Goal: Task Accomplishment & Management: Complete application form

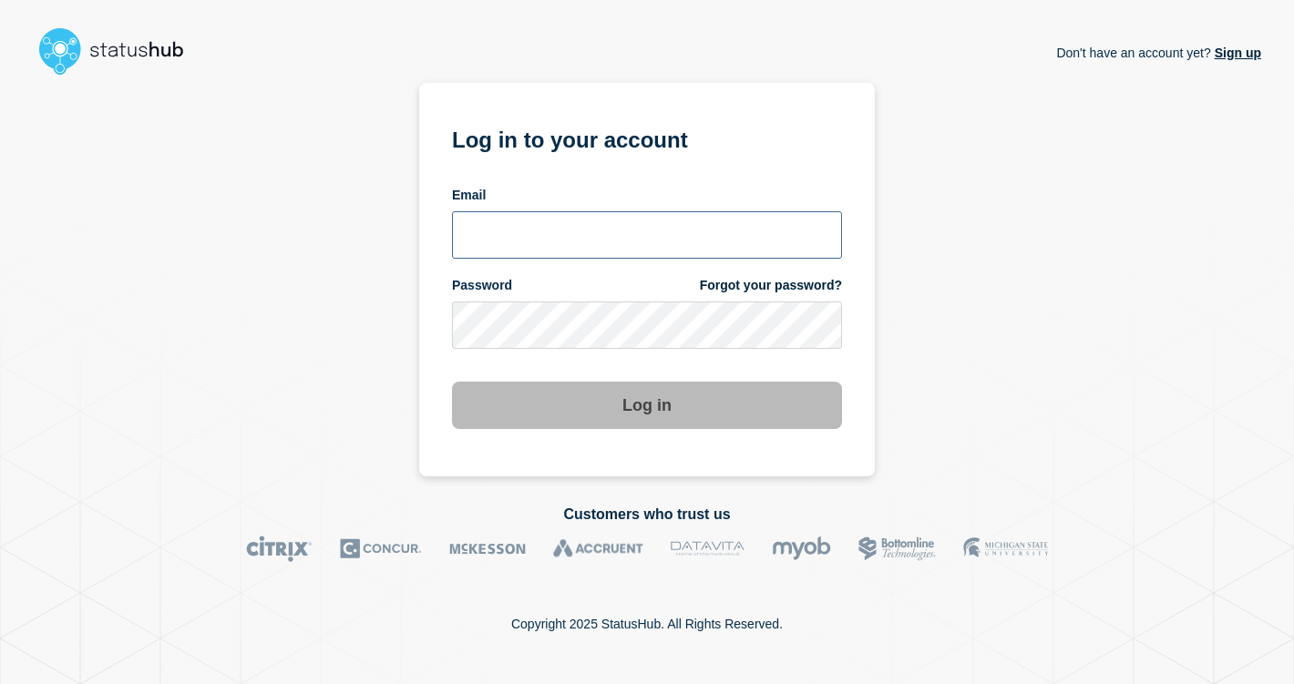
type input "bj.sneed@gwu.edu"
click at [561, 410] on button "Log in" at bounding box center [647, 405] width 390 height 47
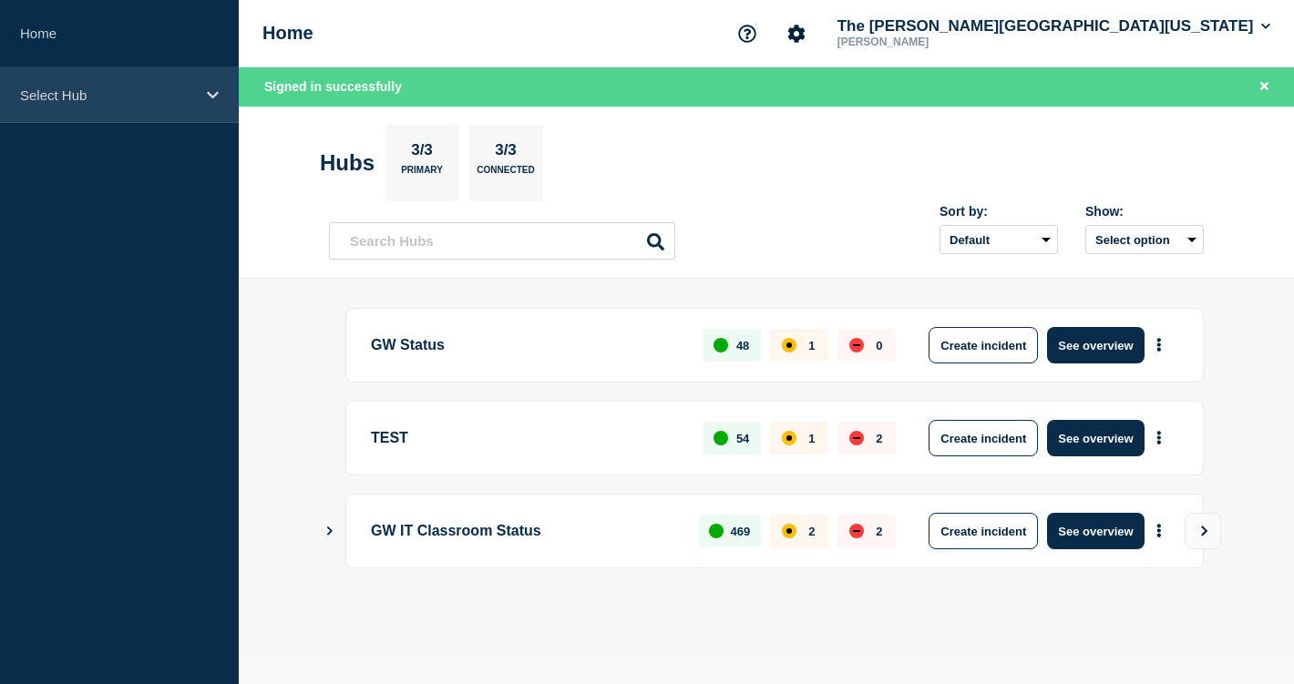
click at [208, 96] on icon at bounding box center [213, 95] width 12 height 14
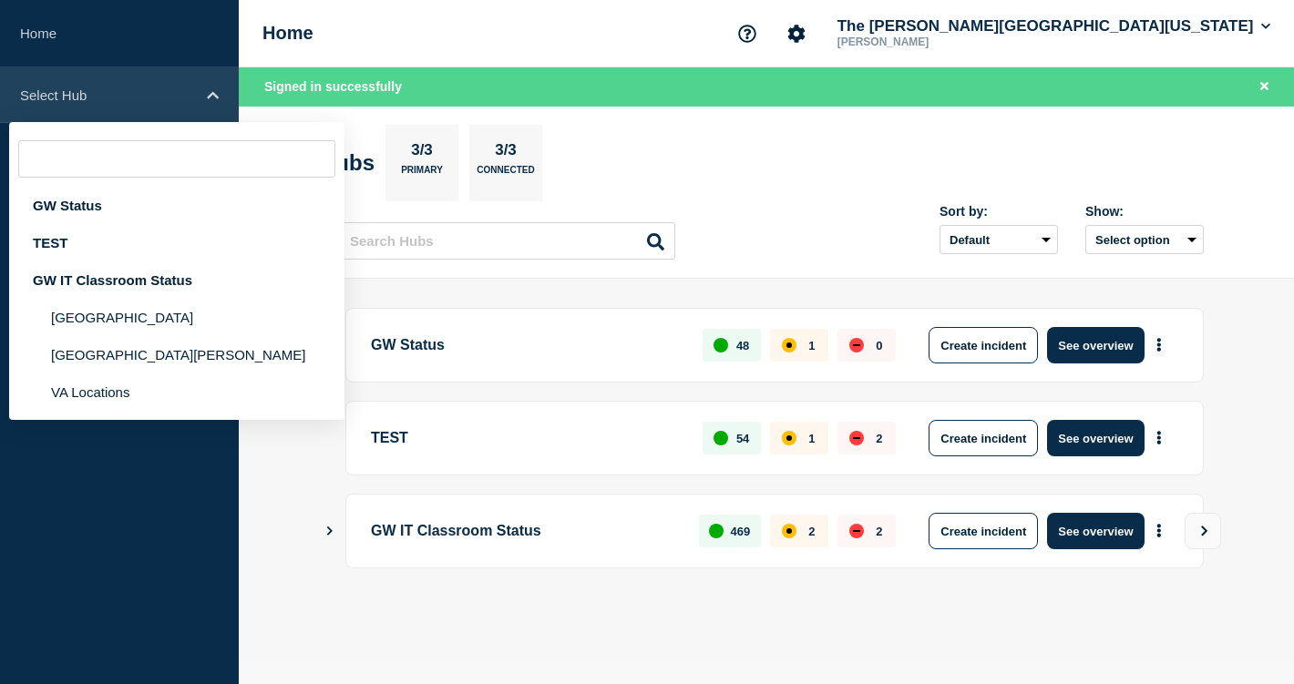
click at [208, 96] on icon at bounding box center [213, 94] width 12 height 7
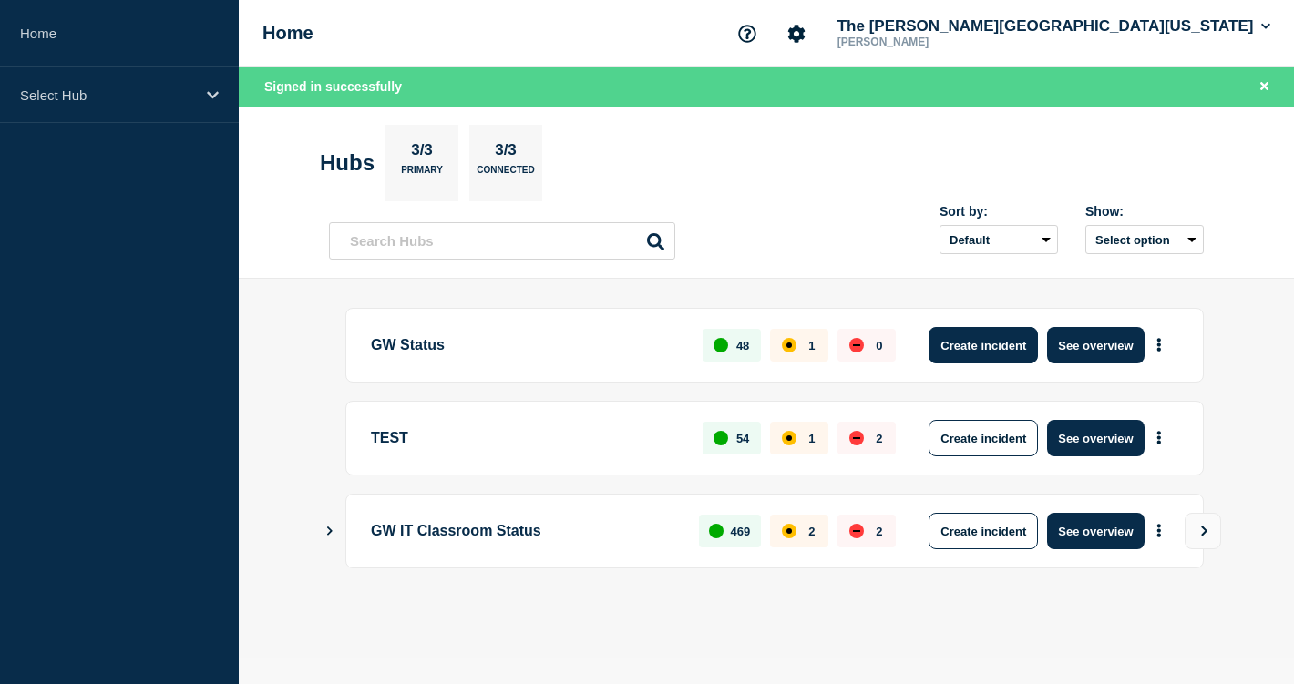
click at [954, 346] on button "Create incident" at bounding box center [982, 345] width 109 height 36
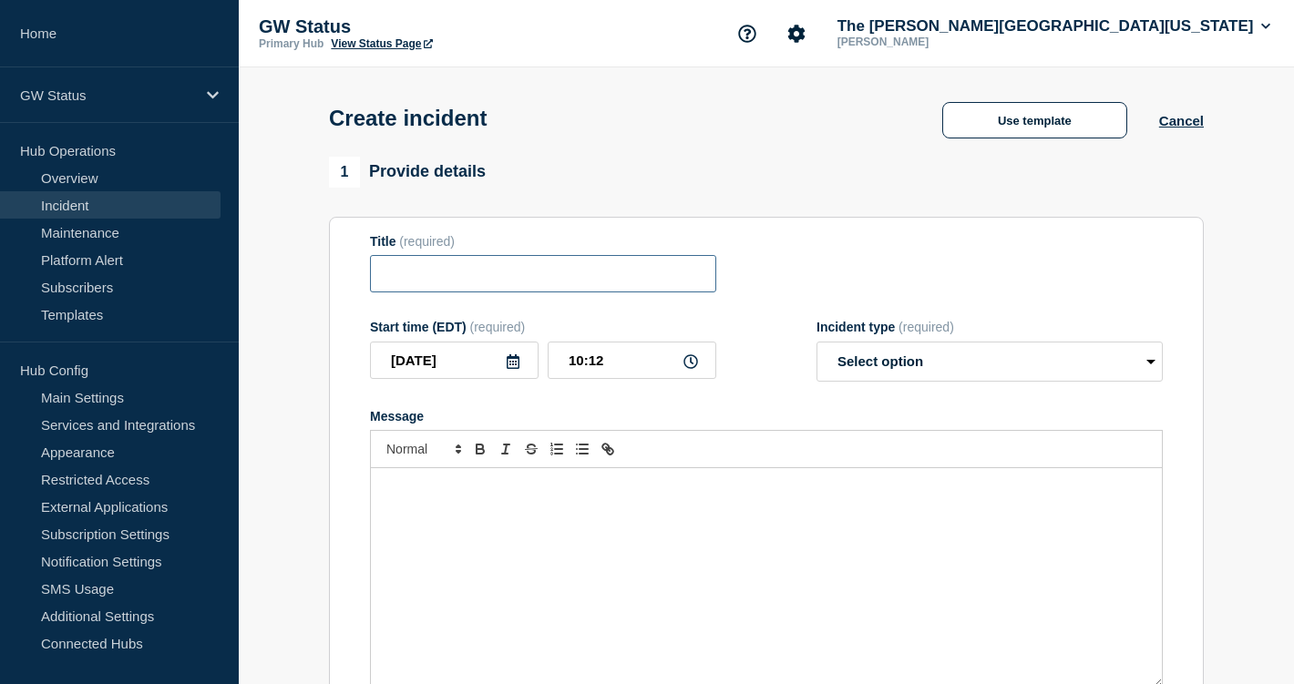
click at [561, 292] on input "Title" at bounding box center [543, 273] width 346 height 37
click at [537, 518] on div "Message" at bounding box center [766, 577] width 791 height 219
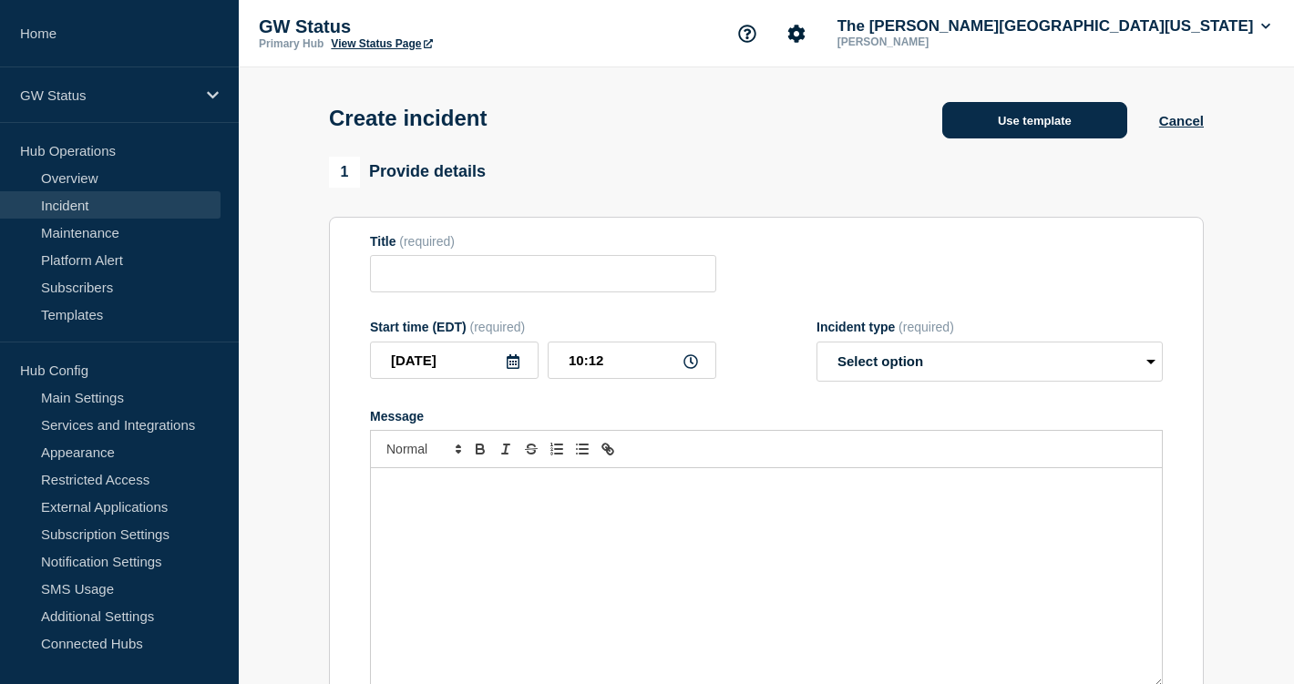
click at [994, 122] on button "Use template" at bounding box center [1034, 120] width 185 height 36
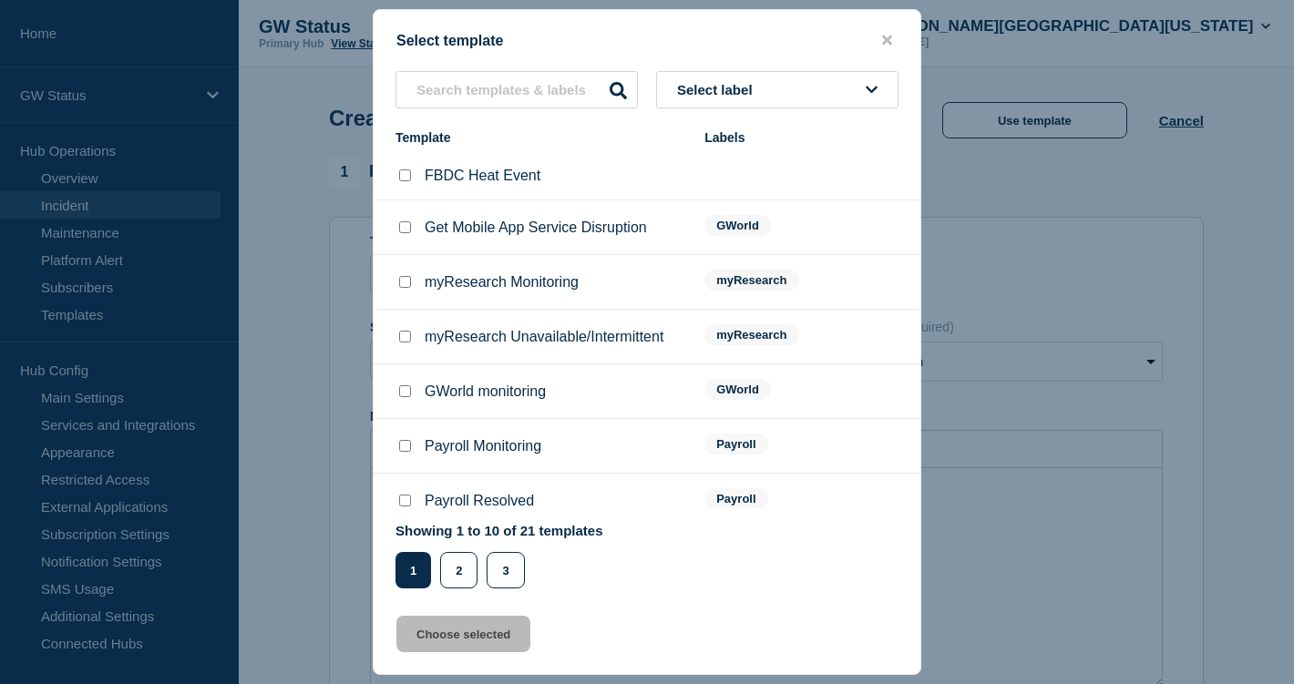
click at [717, 90] on span "Select label" at bounding box center [718, 89] width 83 height 15
click at [704, 194] on button "Generic" at bounding box center [777, 188] width 242 height 37
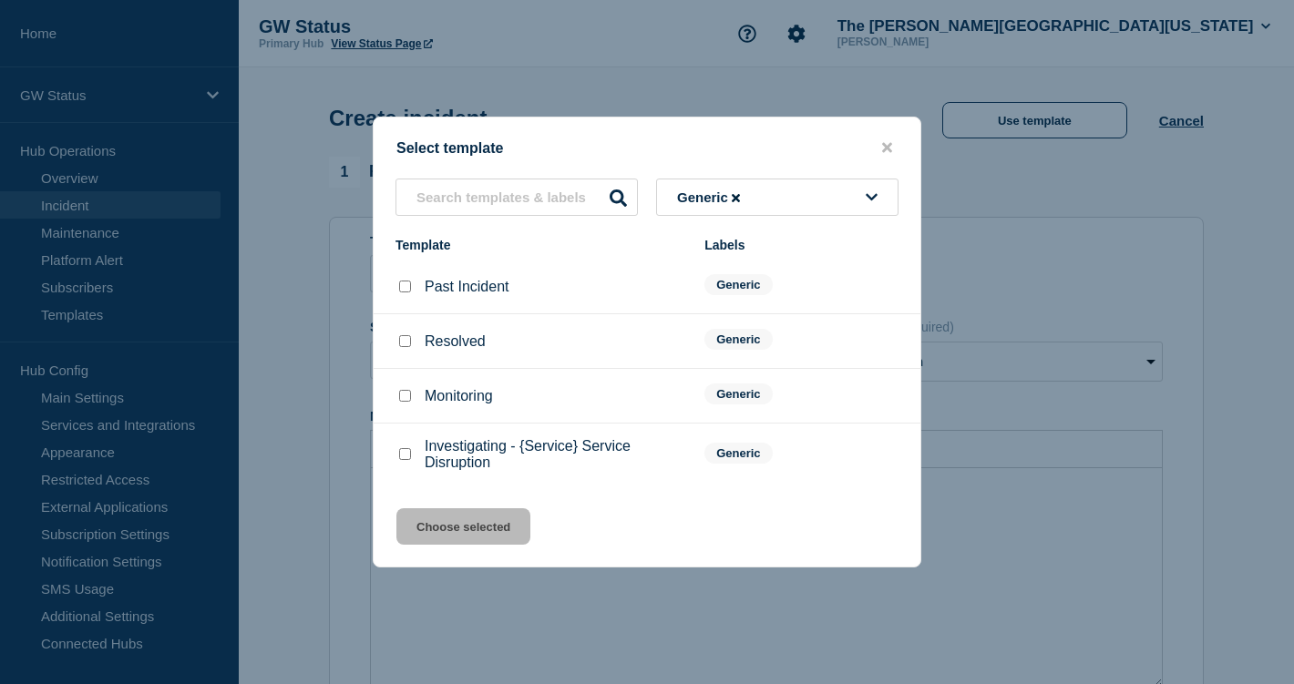
scroll to position [19, 0]
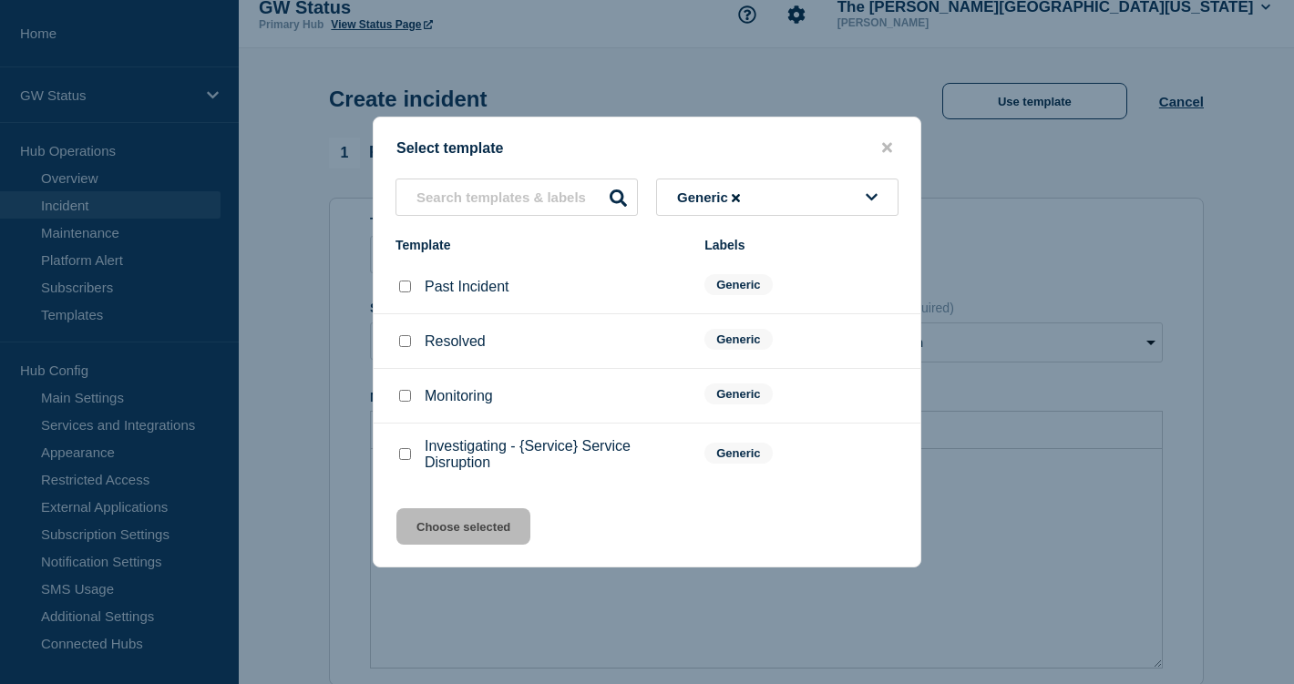
click at [405, 460] on input "Investigating - {Service} Service Disruption checkbox" at bounding box center [405, 454] width 12 height 12
checkbox input "true"
click at [452, 530] on button "Choose selected" at bounding box center [463, 526] width 134 height 36
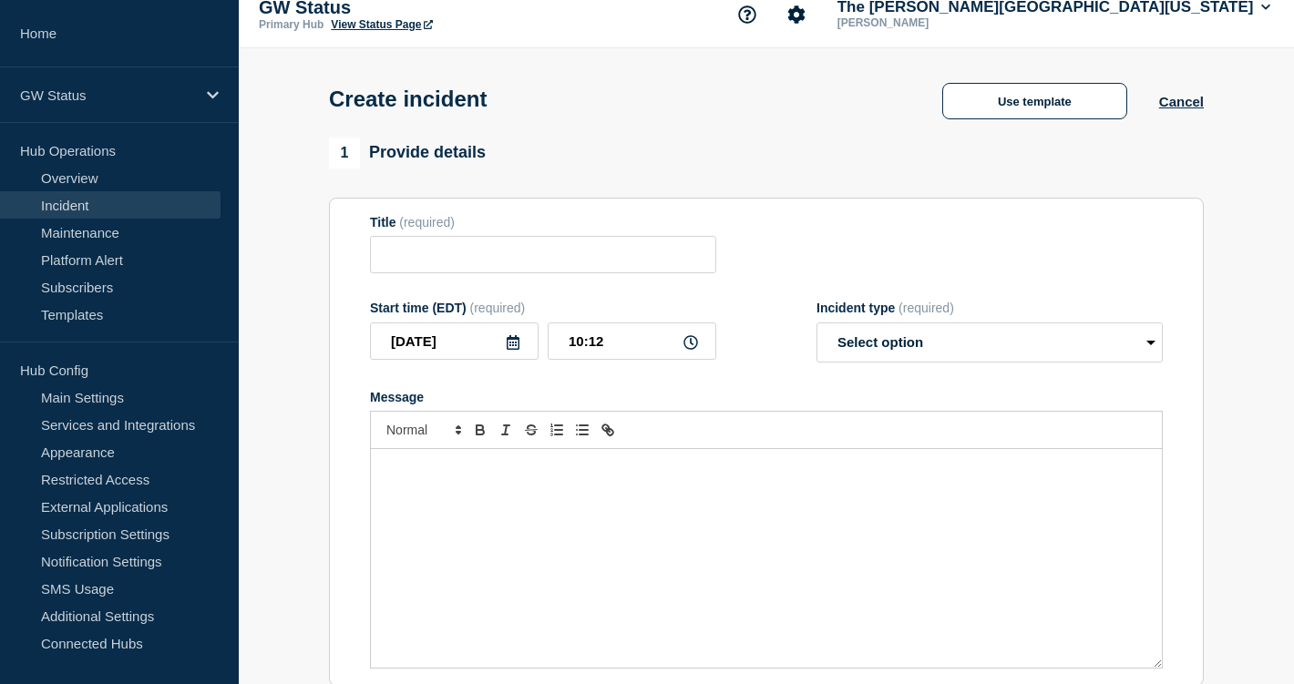
type input "Investigating - {Service} Service Disruption"
select select "investigating"
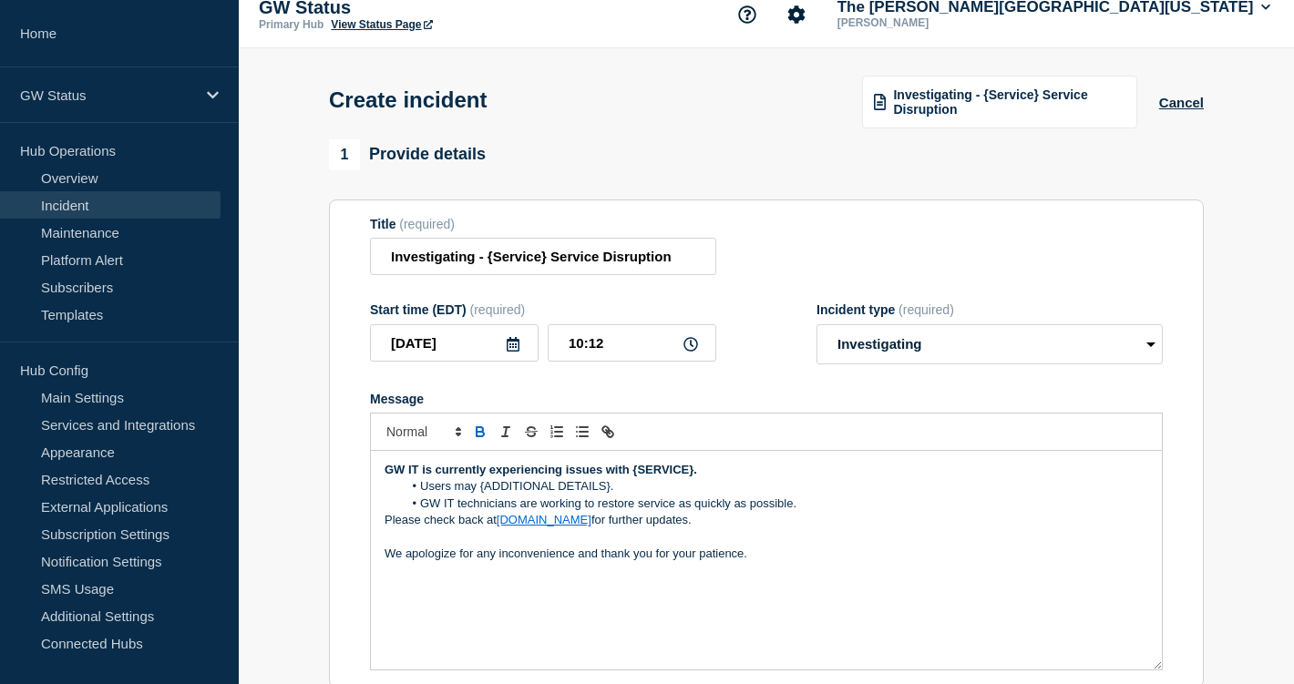
scroll to position [22, 0]
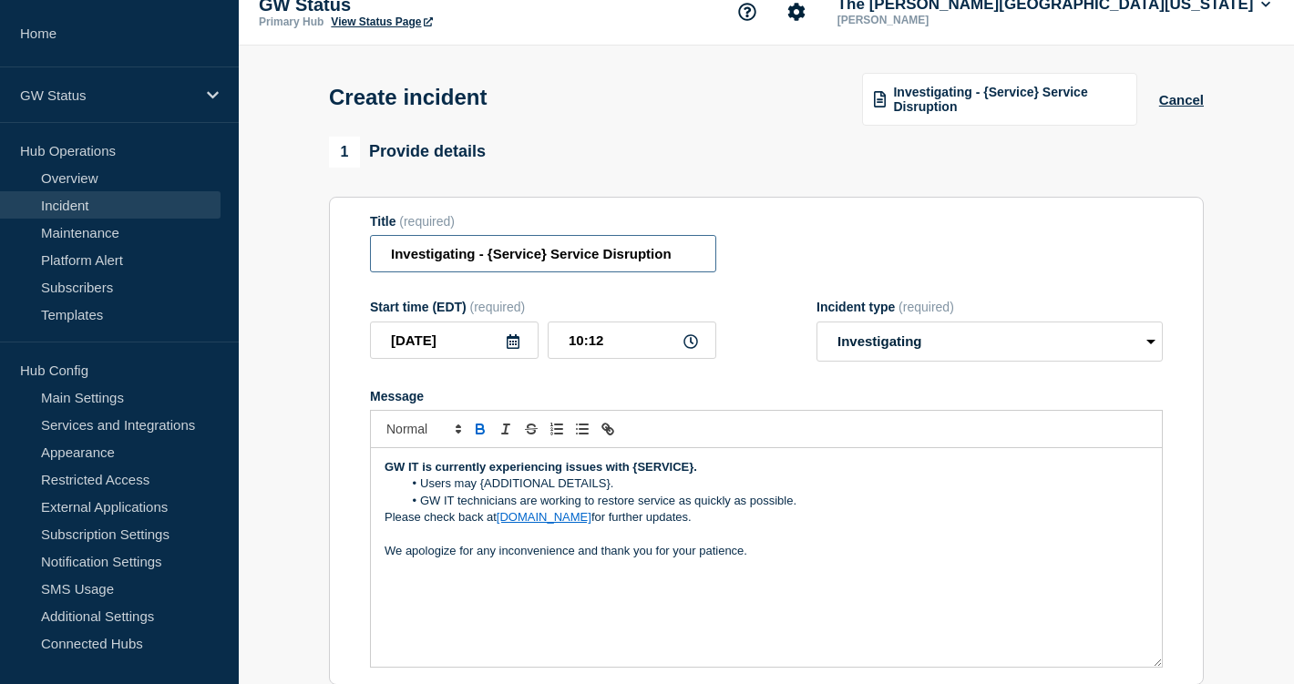
drag, startPoint x: 538, startPoint y: 265, endPoint x: 379, endPoint y: 264, distance: 159.4
click at [379, 264] on input "Investigating - {Service} Service Disruption" at bounding box center [543, 253] width 346 height 37
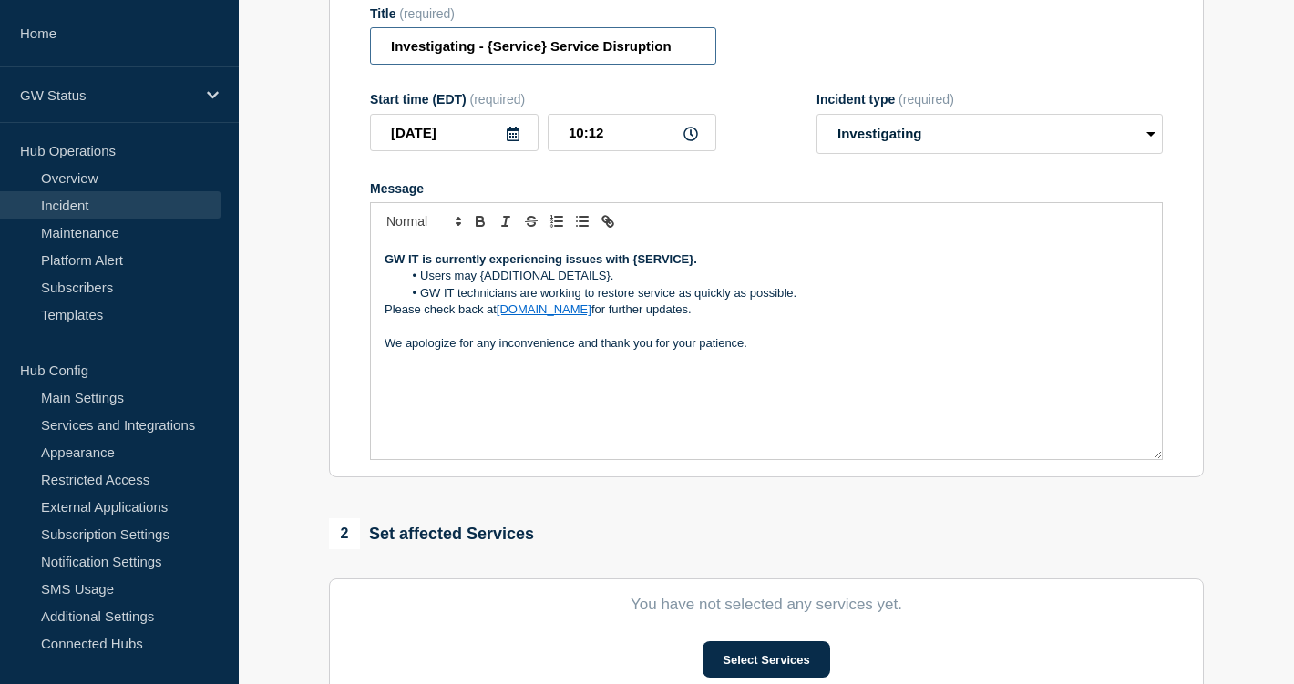
scroll to position [611, 0]
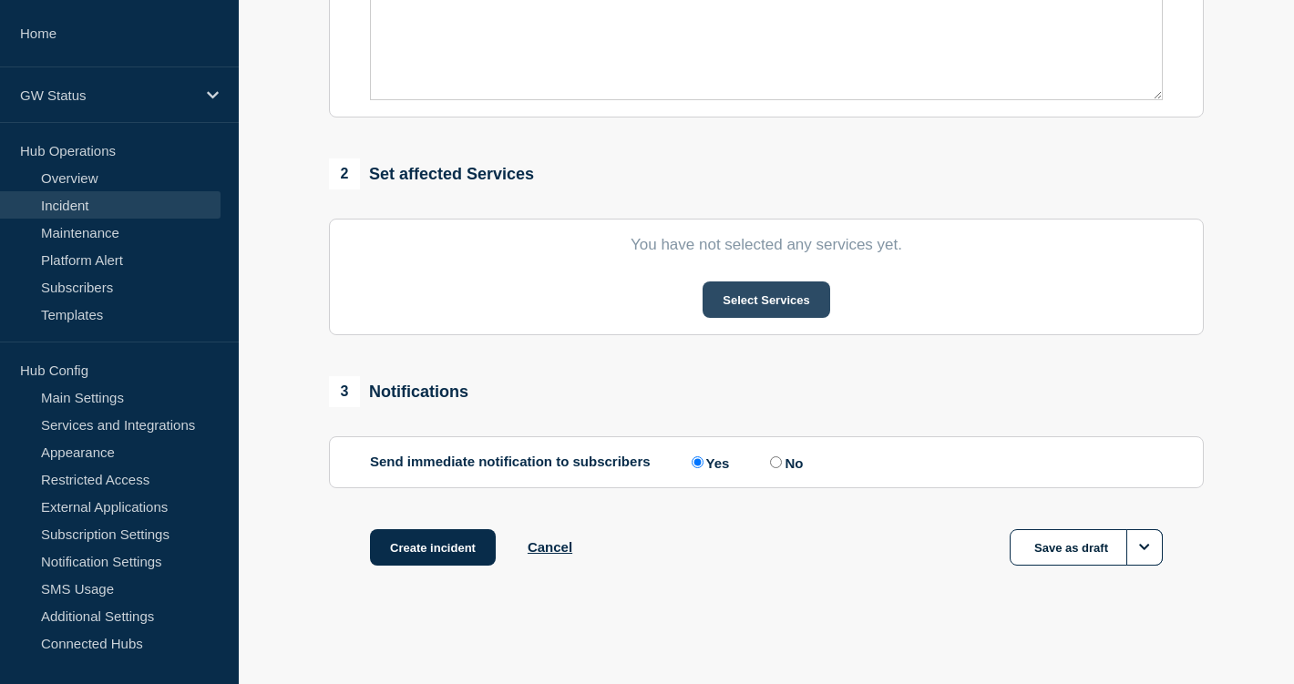
click at [779, 293] on button "Select Services" at bounding box center [765, 299] width 127 height 36
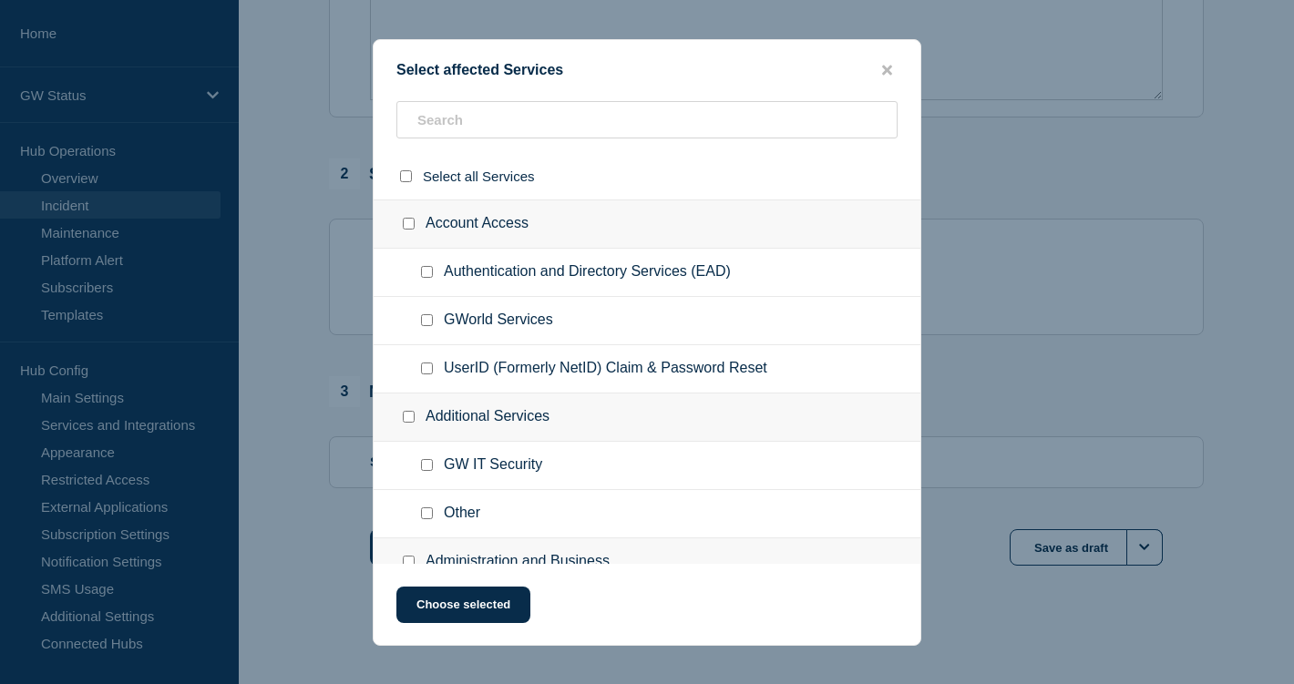
click at [733, 303] on li "Account Access Authentication and Directory Services (EAD) GWorld Services User…" at bounding box center [646, 297] width 547 height 194
click at [683, 130] on input "text" at bounding box center [646, 119] width 501 height 37
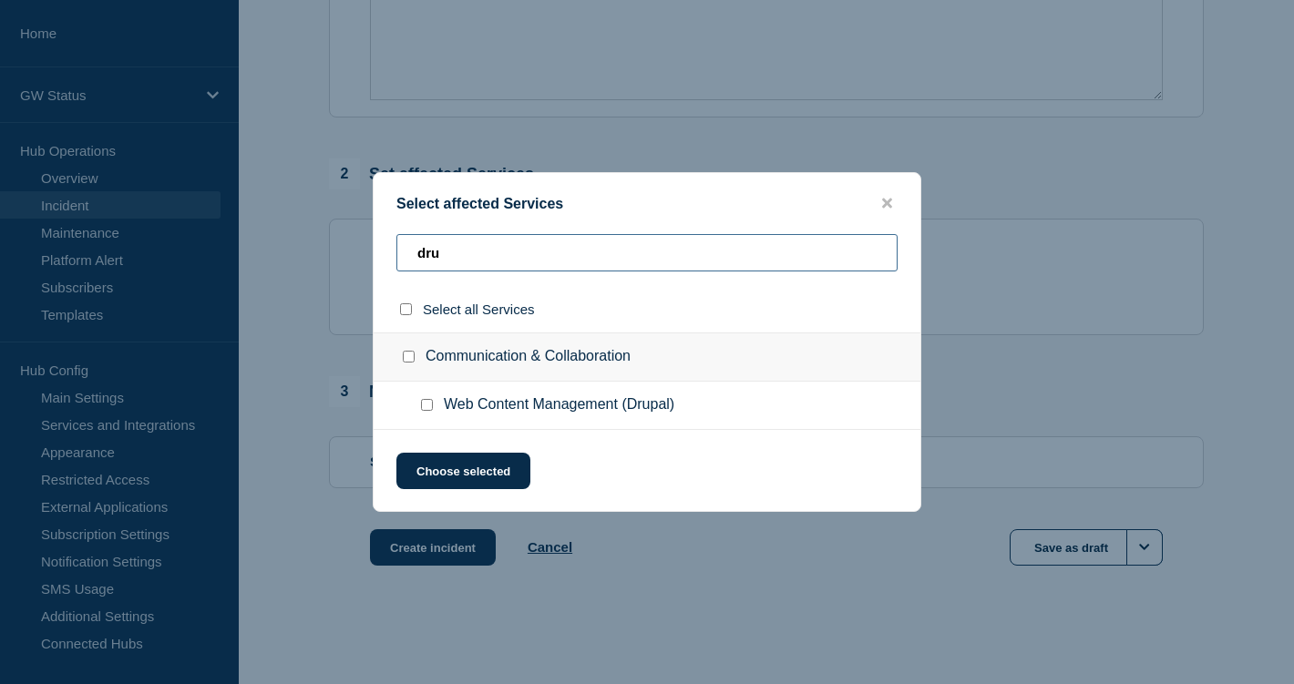
type input "dru"
click at [424, 406] on input "Web Content Management (Drupal) checkbox" at bounding box center [427, 405] width 12 height 12
checkbox input "true"
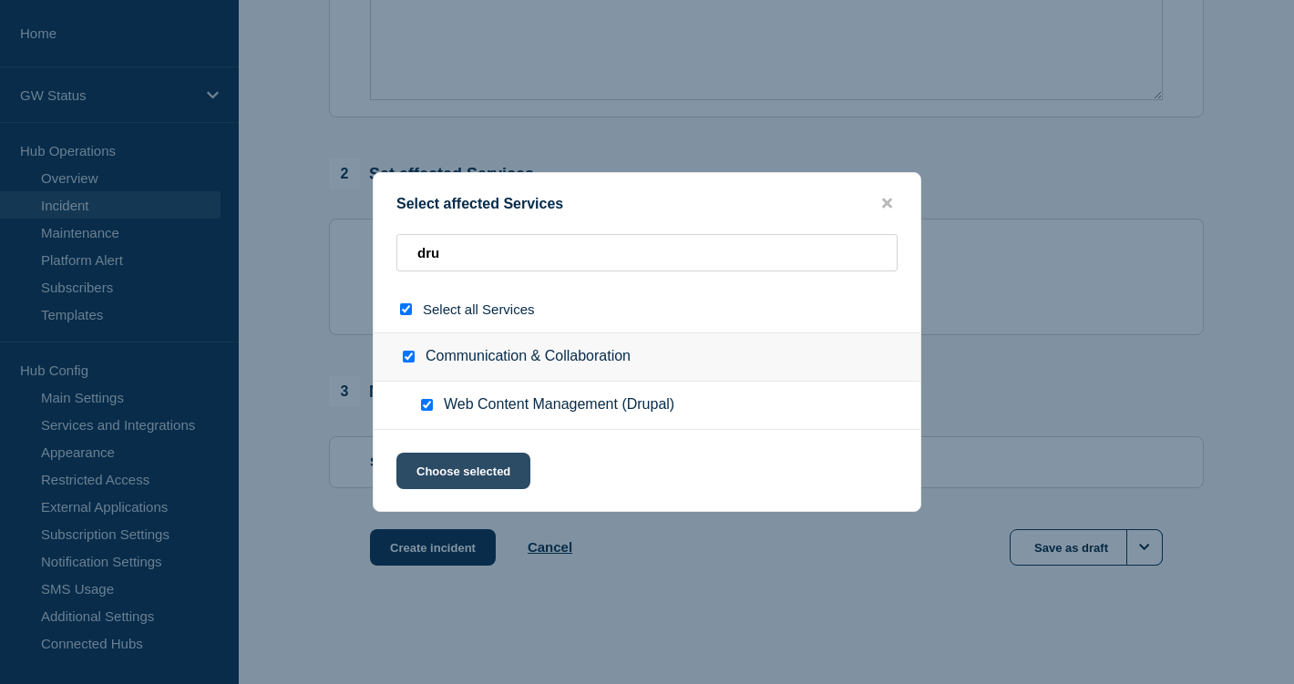
click at [442, 466] on button "Choose selected" at bounding box center [463, 471] width 134 height 36
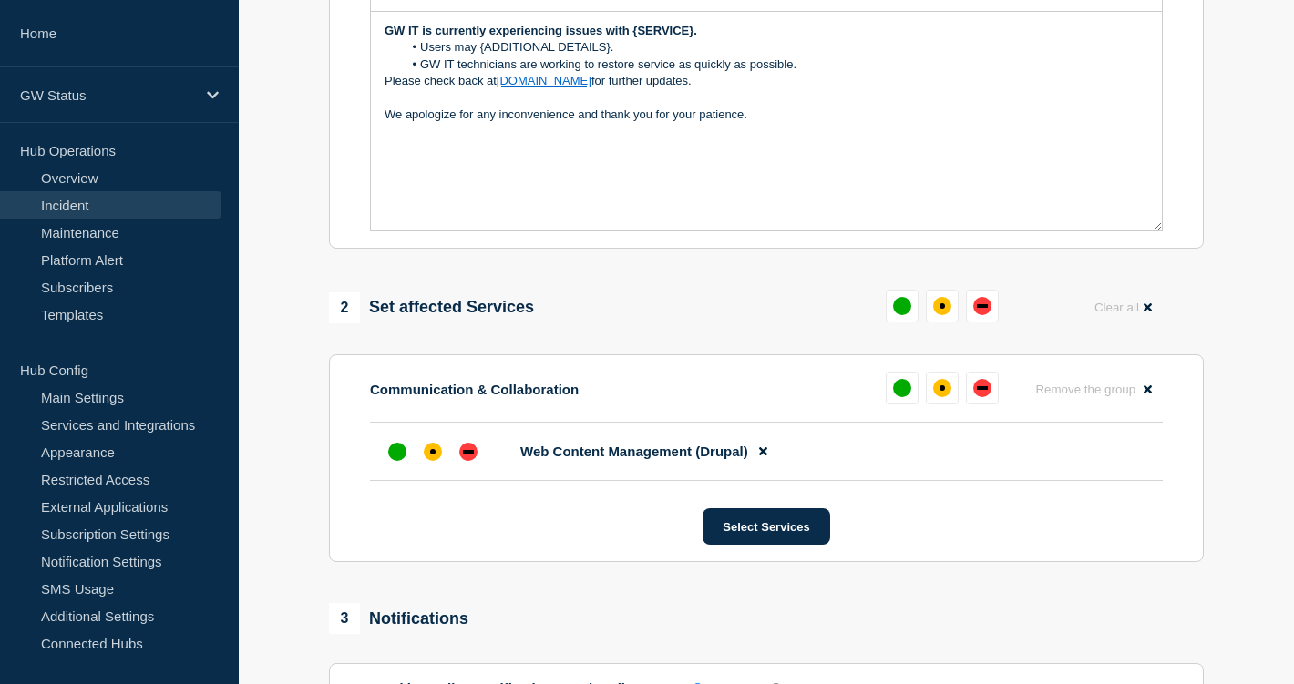
scroll to position [525, 0]
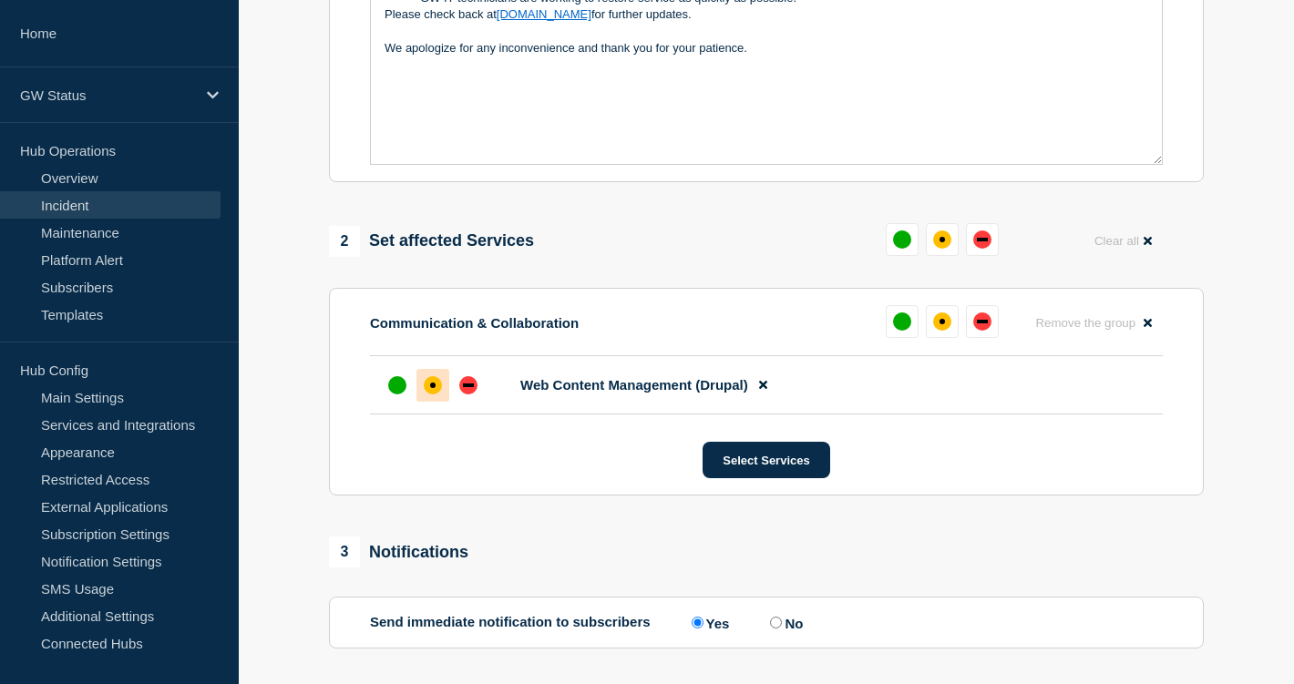
click at [426, 402] on div at bounding box center [432, 385] width 33 height 33
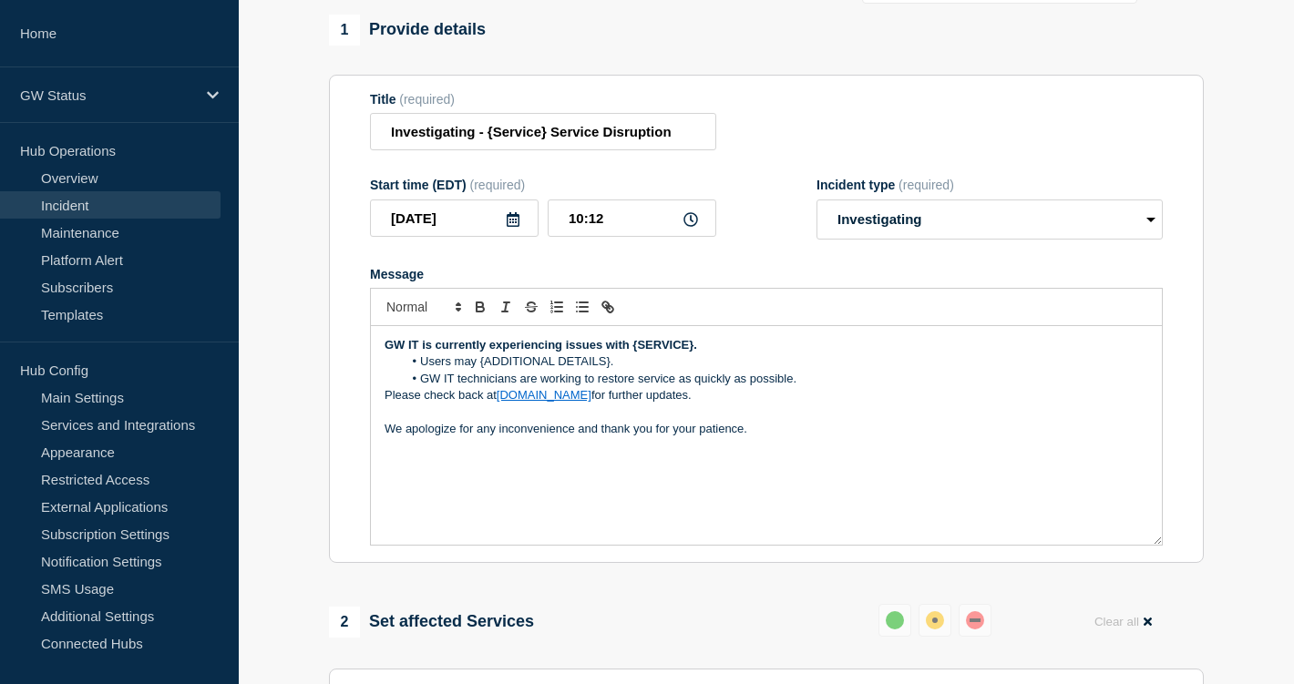
scroll to position [0, 0]
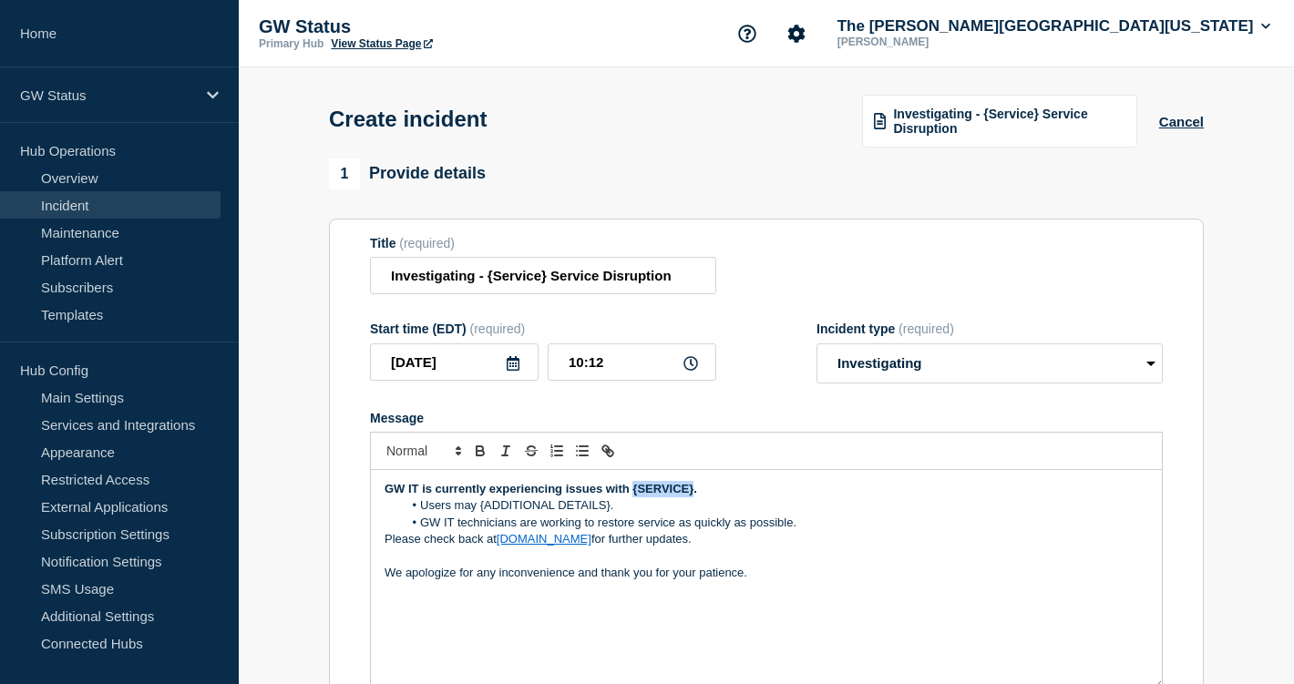
drag, startPoint x: 632, startPoint y: 507, endPoint x: 692, endPoint y: 508, distance: 60.2
click at [692, 496] on strong "GW IT is currently experiencing issues with {SERVICE}." at bounding box center [540, 489] width 312 height 14
drag, startPoint x: 479, startPoint y: 526, endPoint x: 609, endPoint y: 528, distance: 129.4
click at [609, 514] on li "Users may {ADDITIONAL DETAILS}." at bounding box center [776, 505] width 746 height 16
click at [488, 514] on li "Users may be unable to load GW websites ." at bounding box center [776, 505] width 746 height 16
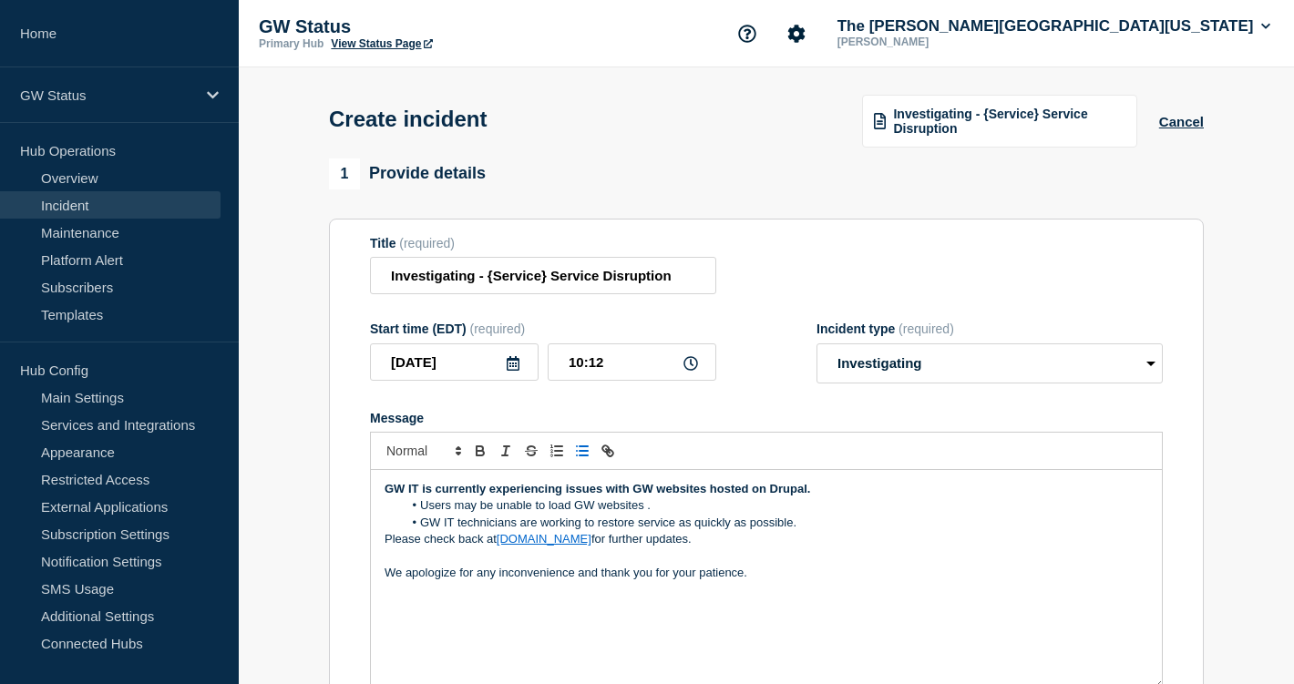
click at [494, 514] on li "Users may be unable to load GW websites ." at bounding box center [776, 505] width 746 height 16
click at [753, 514] on li "Users may recieve an error and be unable to load GW websites ." at bounding box center [776, 505] width 746 height 16
click at [498, 514] on li "Users may recieve an error and be unable to load GW websites." at bounding box center [776, 505] width 746 height 16
click at [0, 0] on lt-span "rec ei ve" at bounding box center [0, 0] width 0 height 0
click at [757, 514] on li "Users may receive an error and be unable to load GW websites." at bounding box center [776, 505] width 746 height 16
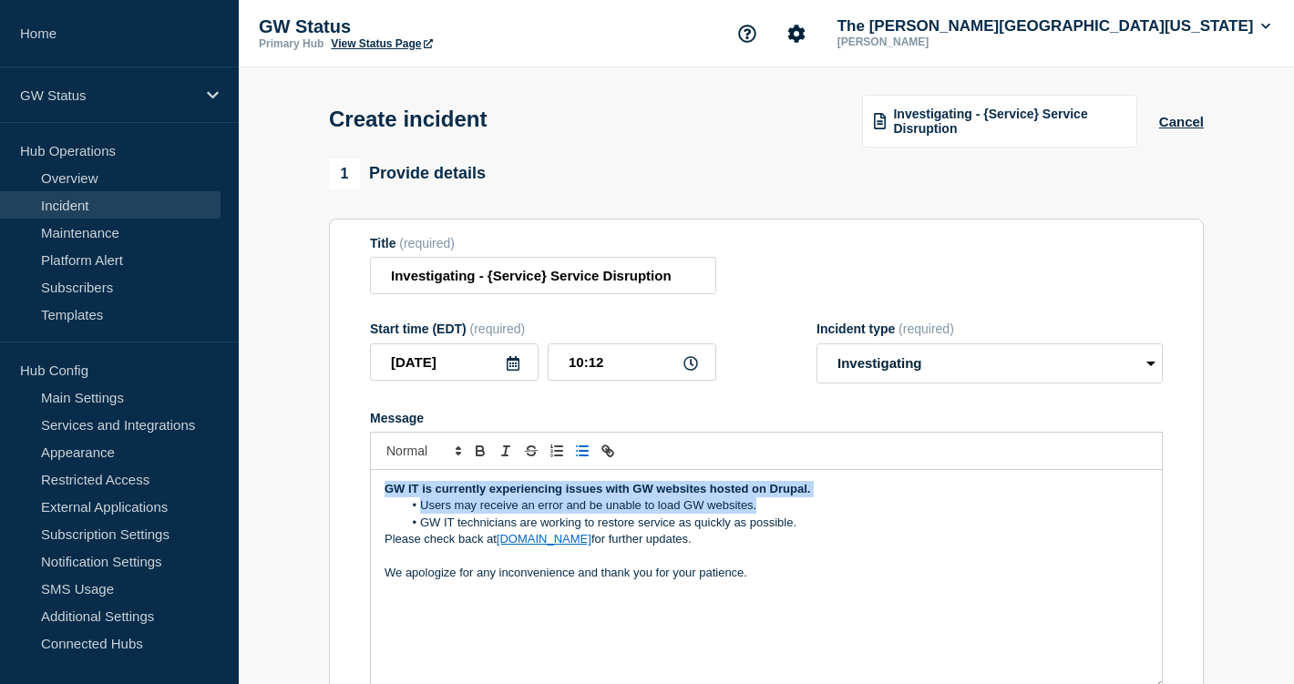
drag, startPoint x: 780, startPoint y: 525, endPoint x: 382, endPoint y: 505, distance: 398.6
click at [382, 505] on div "GW IT is currently experiencing issues with GW websites hosted on Drupal. Users…" at bounding box center [766, 579] width 791 height 219
copy div "GW IT is currently experiencing issues with GW websites hosted on Drupal. Users…"
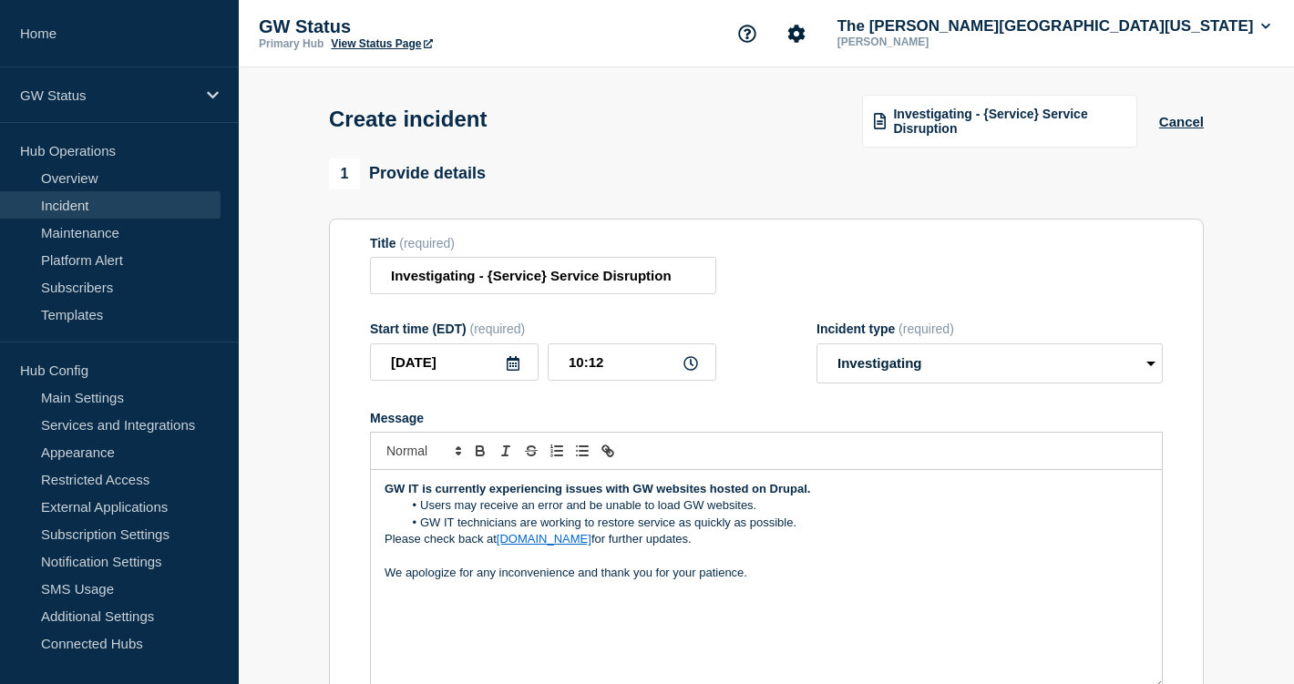
click at [657, 514] on li "Users may receive an error and be unable to load GW websites." at bounding box center [776, 505] width 746 height 16
drag, startPoint x: 659, startPoint y: 524, endPoint x: 681, endPoint y: 526, distance: 22.8
click at [681, 514] on li "Users may receive an error and be unable to load GW websites." at bounding box center [776, 505] width 746 height 16
click at [771, 514] on li "Users may receive an error and be unable to access GW websites." at bounding box center [776, 505] width 746 height 16
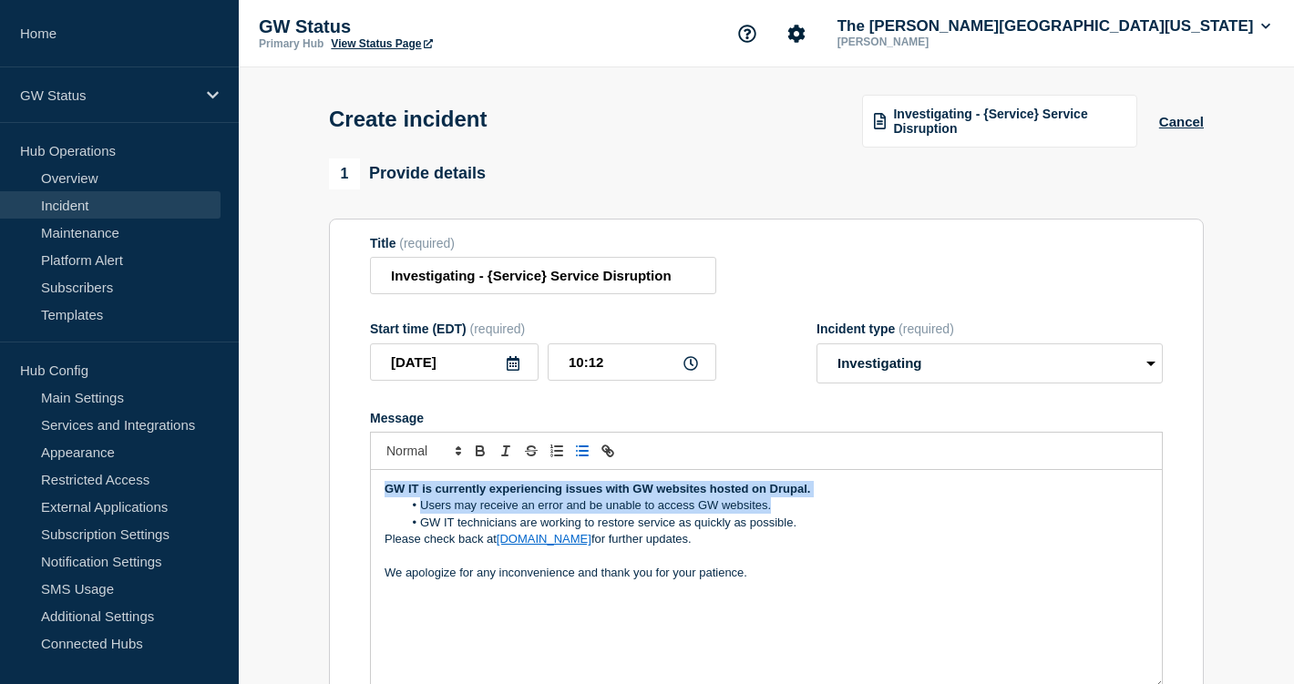
drag, startPoint x: 776, startPoint y: 528, endPoint x: 382, endPoint y: 510, distance: 394.9
click at [382, 510] on div "GW IT is currently experiencing issues with GW websites hosted on Drupal. Users…" at bounding box center [766, 579] width 791 height 219
copy div "GW IT is currently experiencing issues with GW websites hosted on Drupal. Users…"
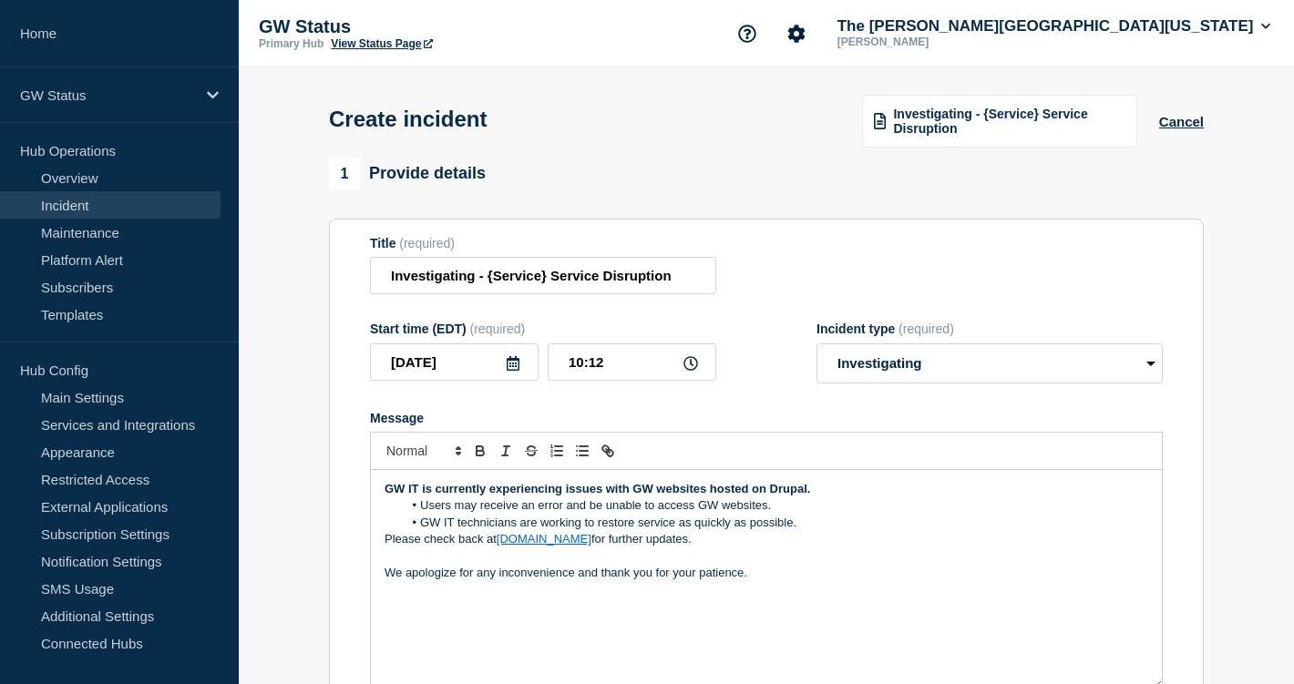
click at [459, 514] on li "Users may receive an error and be unable to access GW websites." at bounding box center [776, 505] width 746 height 16
click at [519, 514] on li "Users may receive an error and be unable to access GW websites." at bounding box center [776, 505] width 746 height 16
drag, startPoint x: 568, startPoint y: 528, endPoint x: 654, endPoint y: 527, distance: 86.5
click at [654, 514] on li "Users may receive an error and be unable to access GW websites." at bounding box center [776, 505] width 746 height 16
click at [660, 514] on li "Users may receive an error when trying access GW websites." at bounding box center [776, 505] width 746 height 16
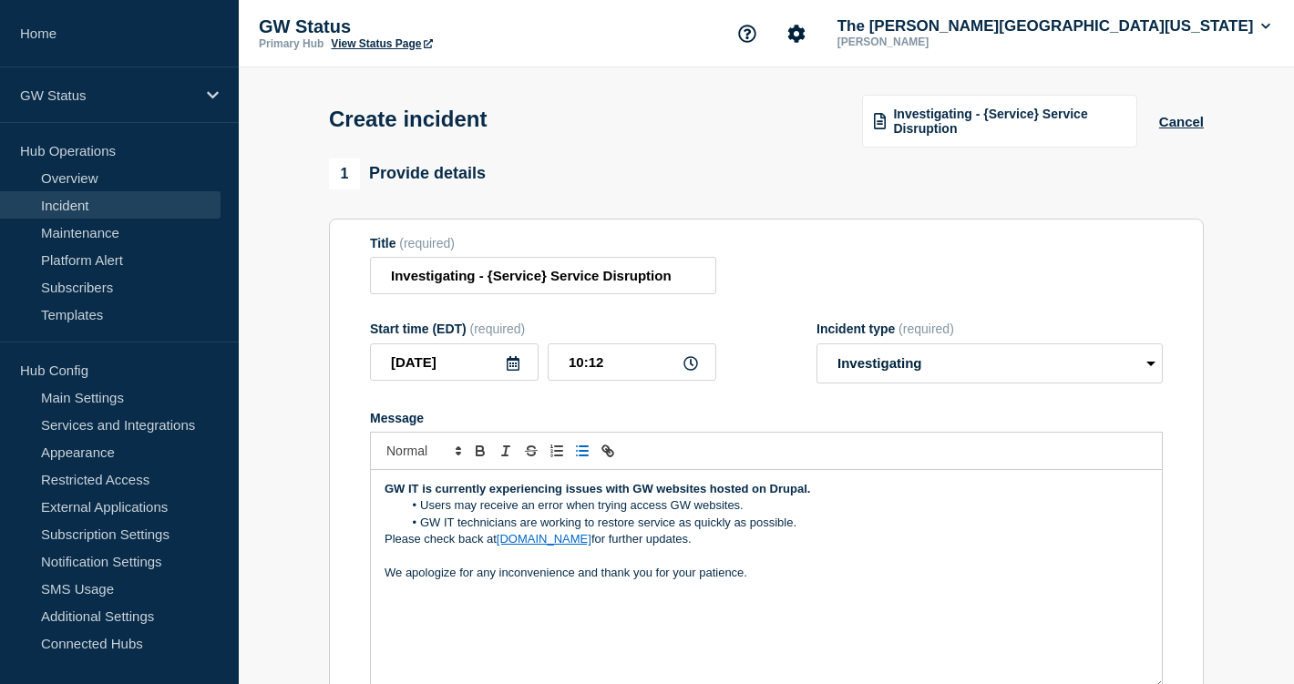
click at [0, 0] on lt-strong "to" at bounding box center [0, 0] width 0 height 0
click at [787, 514] on li "Users may receive an error when trying to access GW websites." at bounding box center [776, 505] width 746 height 16
click at [535, 514] on li "Users may receive an error when trying to access GW websites." at bounding box center [776, 505] width 746 height 16
click at [799, 531] on li "GW IT technicians are working to restore service as quickly as possible." at bounding box center [776, 523] width 746 height 16
click at [978, 514] on li "Users may receive an insecure site or server can not be found error when trying…" at bounding box center [776, 505] width 746 height 16
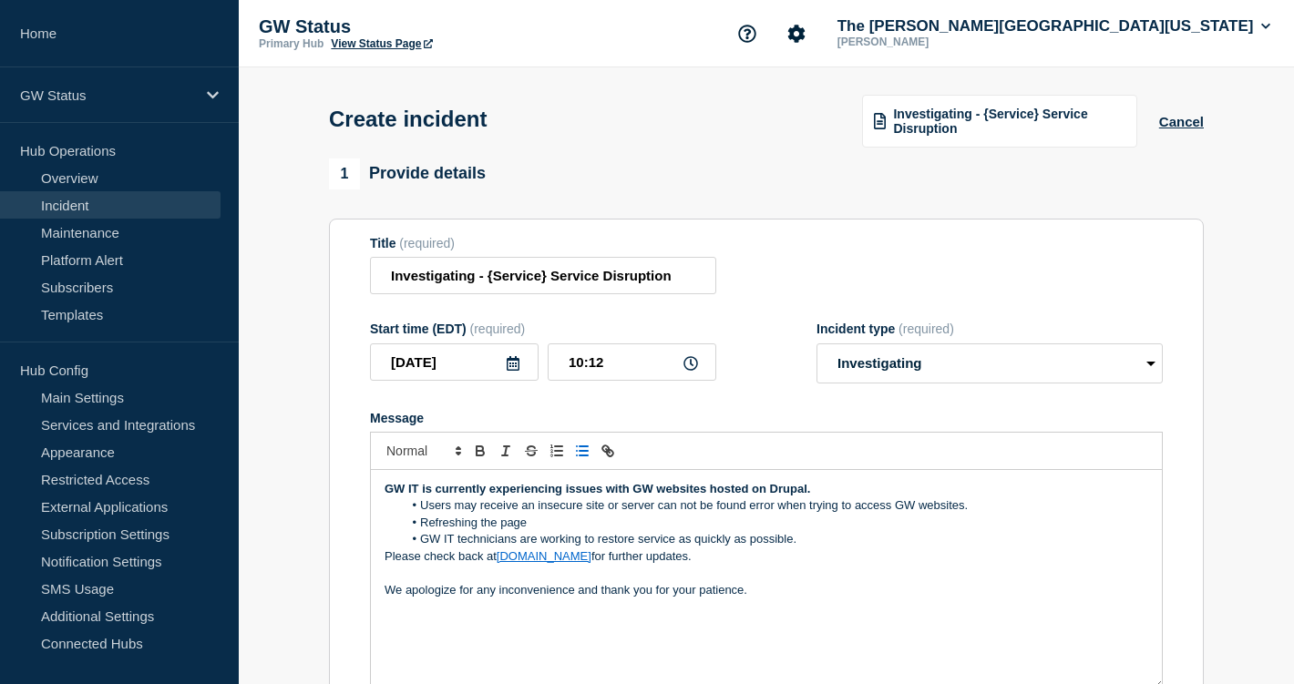
click at [421, 547] on li "GW IT technicians are working to restore service as quickly as possible." at bounding box center [776, 539] width 746 height 16
click at [422, 531] on li "Refreshing the page" at bounding box center [776, 523] width 746 height 16
click at [529, 531] on li "Refreshing the page" at bounding box center [776, 523] width 746 height 16
click at [419, 531] on li "Refreshing the page" at bounding box center [776, 523] width 746 height 16
drag, startPoint x: 779, startPoint y: 542, endPoint x: 662, endPoint y: 543, distance: 116.6
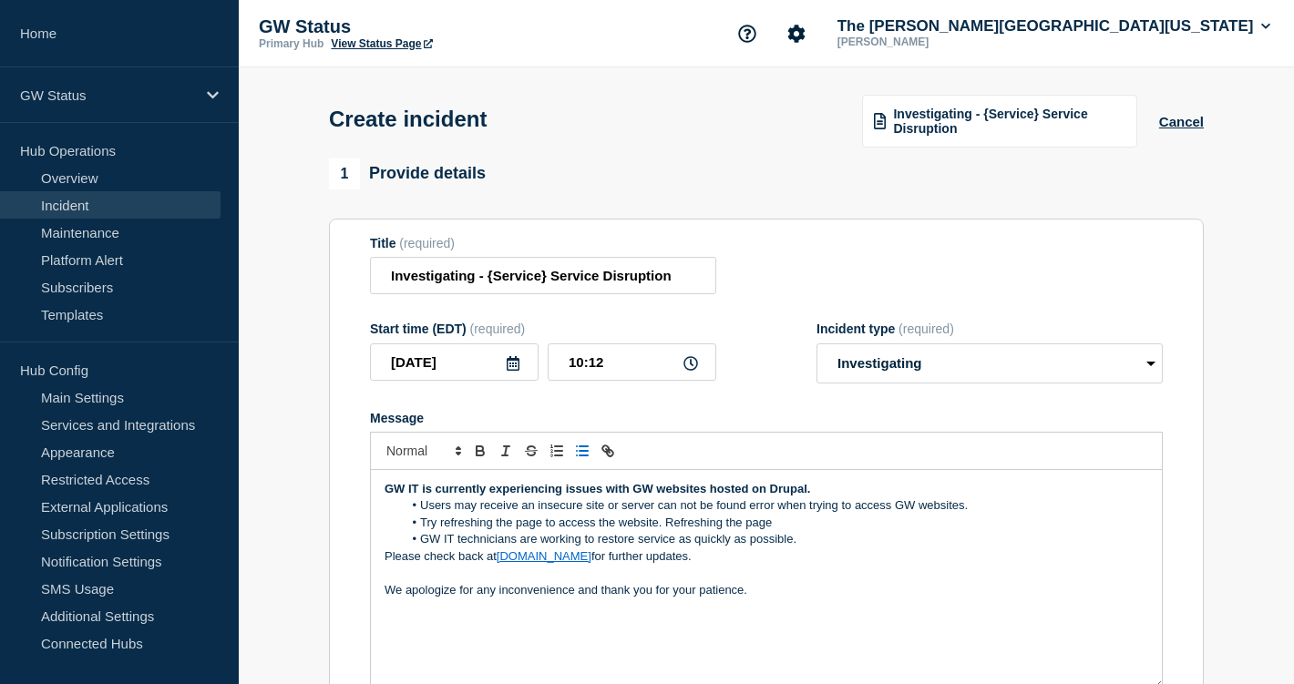
click at [662, 531] on li "Try refreshing the page to access the website. Refreshing the page" at bounding box center [776, 523] width 746 height 16
drag, startPoint x: 668, startPoint y: 538, endPoint x: 420, endPoint y: 534, distance: 247.8
click at [420, 531] on li "Try refreshing the page to access the website." at bounding box center [776, 523] width 746 height 16
click at [541, 531] on li "Try refreshing the page to access the website." at bounding box center [776, 523] width 746 height 16
click at [538, 514] on li "Users may receive an insecure site or server can not be found error when trying…" at bounding box center [776, 505] width 746 height 16
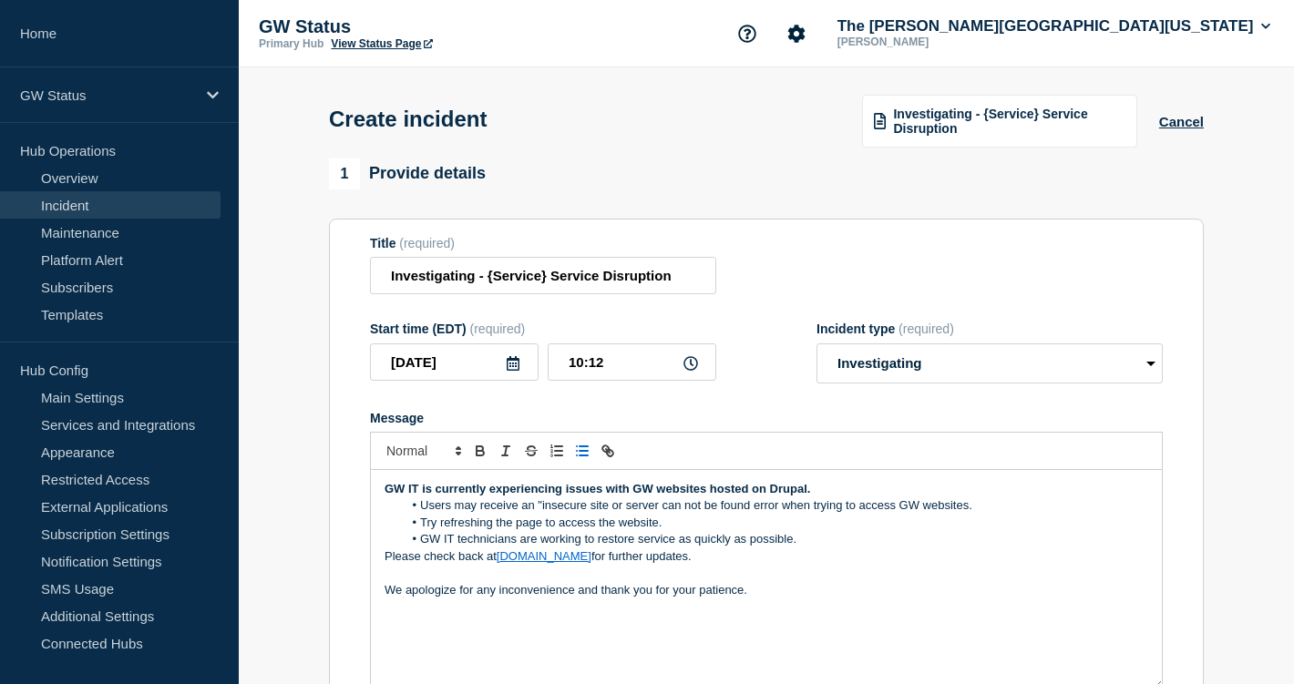
click at [610, 514] on li "Users may receive an "insecure site or server can not be found error when tryin…" at bounding box center [776, 505] width 746 height 16
click at [629, 514] on li "Users may receive an "insecure site" or server can not be found error when tryi…" at bounding box center [776, 505] width 746 height 16
click at [758, 514] on li "Users may receive an "insecure site" or "server can not be found error when try…" at bounding box center [776, 505] width 746 height 16
click at [579, 514] on li "Users may receive an "insecure site" or "server can not be found" error when tr…" at bounding box center [776, 505] width 746 height 16
click at [0, 0] on lt-span "“ insecure site ”" at bounding box center [0, 0] width 0 height 0
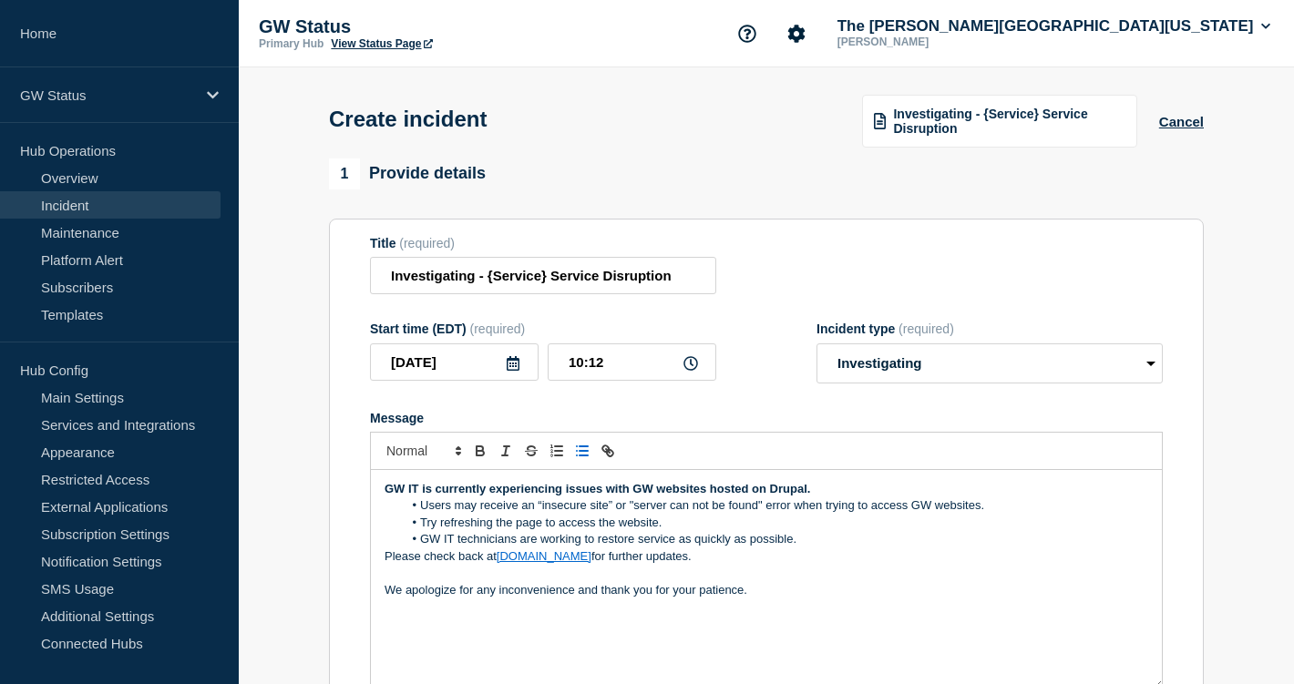
click at [629, 514] on li "Users may receive an “insecure site” or "server can not be found" error when tr…" at bounding box center [776, 505] width 746 height 16
click at [0, 0] on lt-em "“" at bounding box center [0, 0] width 0 height 0
click at [762, 514] on li "Users may receive an “insecure site” or “server can not be found" error when tr…" at bounding box center [776, 505] width 746 height 16
click at [0, 0] on lt-span "”" at bounding box center [0, 0] width 0 height 0
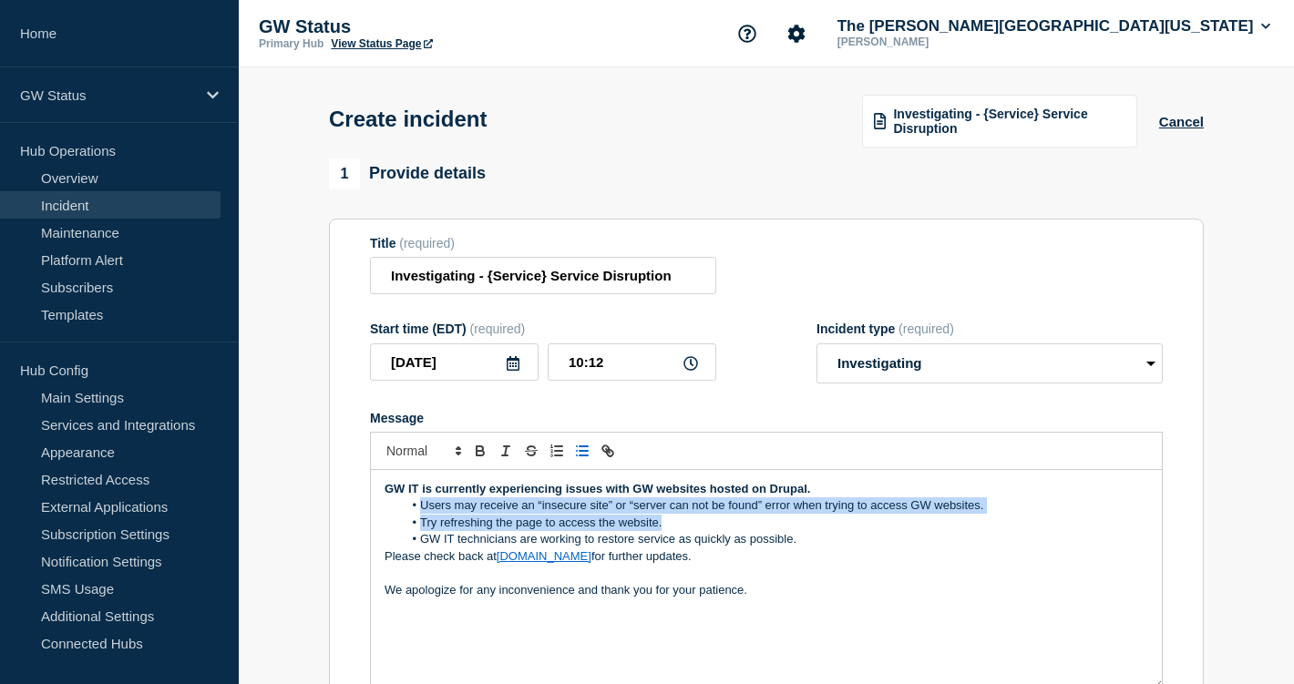
drag, startPoint x: 686, startPoint y: 540, endPoint x: 420, endPoint y: 526, distance: 266.4
click at [420, 526] on ol "Users may receive an “insecure site” or “server can not be found” error when tr…" at bounding box center [765, 522] width 763 height 50
copy ol "Users may receive an “insecure site” or “server can not be found” error when tr…"
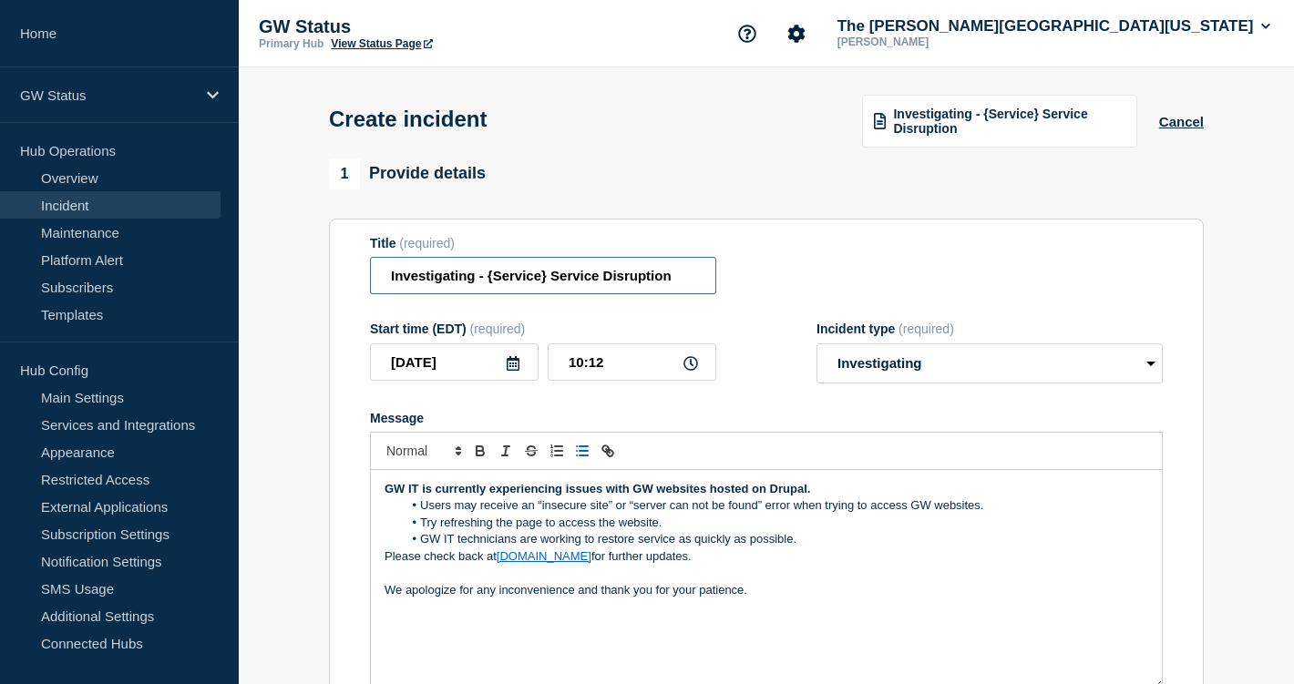
drag, startPoint x: 546, startPoint y: 286, endPoint x: 384, endPoint y: 284, distance: 162.2
click at [384, 284] on input "Investigating - {Service} Service Disruption" at bounding box center [543, 275] width 346 height 37
drag, startPoint x: 433, startPoint y: 285, endPoint x: 360, endPoint y: 285, distance: 72.9
click at [360, 285] on section "Title (required) Drupal Service Disruption Start time (EDT) (required) 2025-09-…" at bounding box center [766, 463] width 875 height 489
drag, startPoint x: 658, startPoint y: 540, endPoint x: 414, endPoint y: 533, distance: 244.2
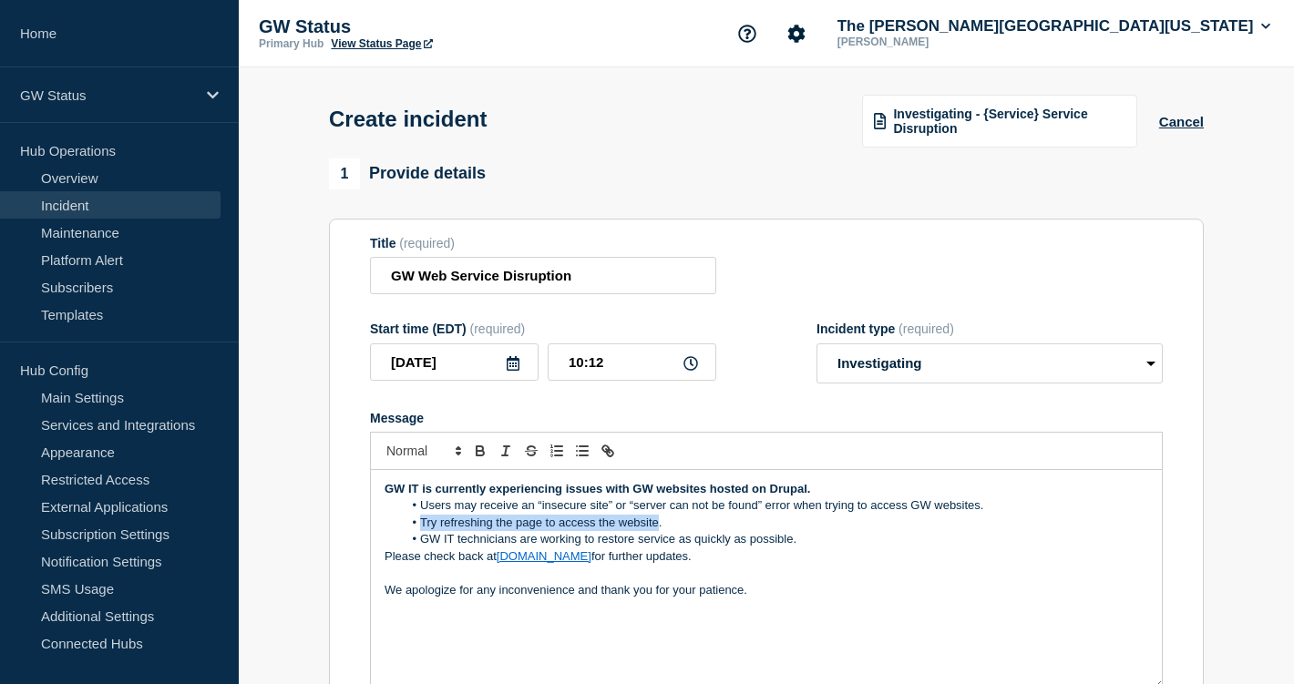
click at [414, 531] on li "Try refreshing the page to access the website." at bounding box center [776, 523] width 746 height 16
click at [660, 531] on li "Refreshing the page may resolve the issue." at bounding box center [776, 523] width 746 height 16
click at [445, 289] on input "GW Web Service Disruption" at bounding box center [543, 275] width 346 height 37
drag, startPoint x: 448, startPoint y: 287, endPoint x: 351, endPoint y: 287, distance: 97.5
click at [351, 287] on section "Title (required) GW Web Service Disruption Start time (EDT) (required) 2025-09-…" at bounding box center [766, 463] width 875 height 489
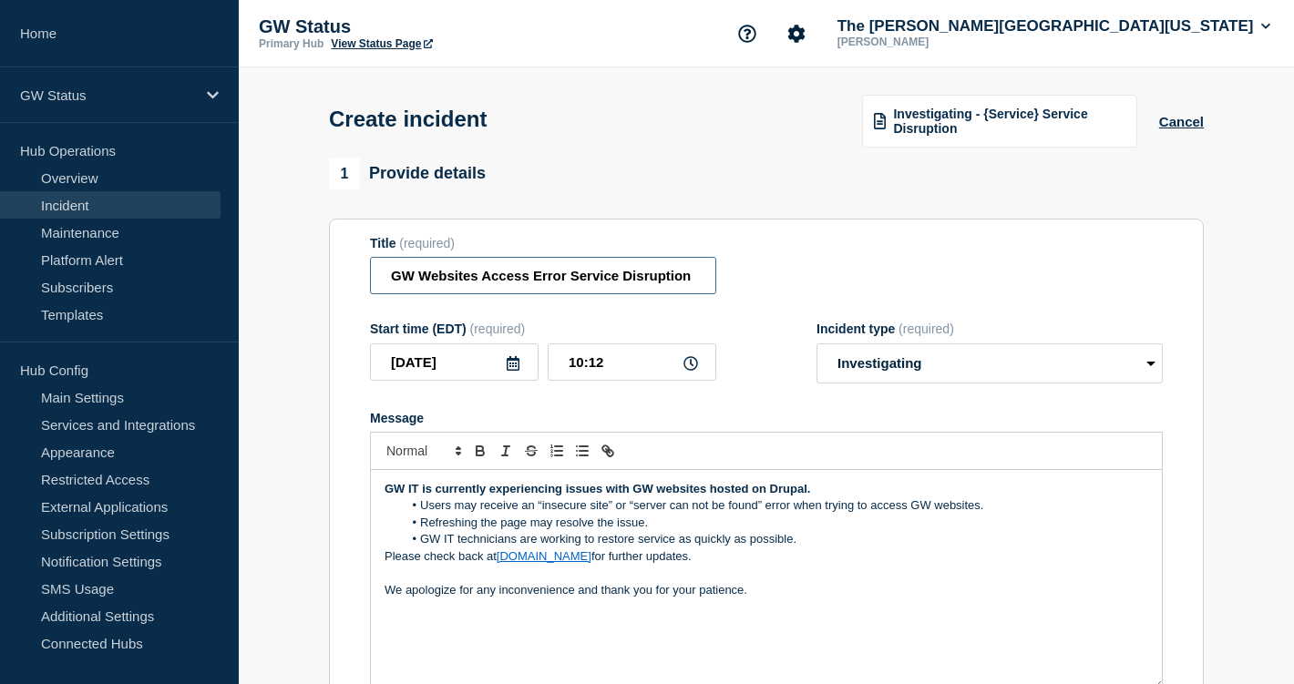
drag, startPoint x: 563, startPoint y: 281, endPoint x: 706, endPoint y: 281, distance: 143.0
click at [706, 281] on input "GW Websites Access Error Service Disruption" at bounding box center [543, 275] width 346 height 37
click at [573, 292] on input "GW Websites Access Error" at bounding box center [543, 275] width 346 height 37
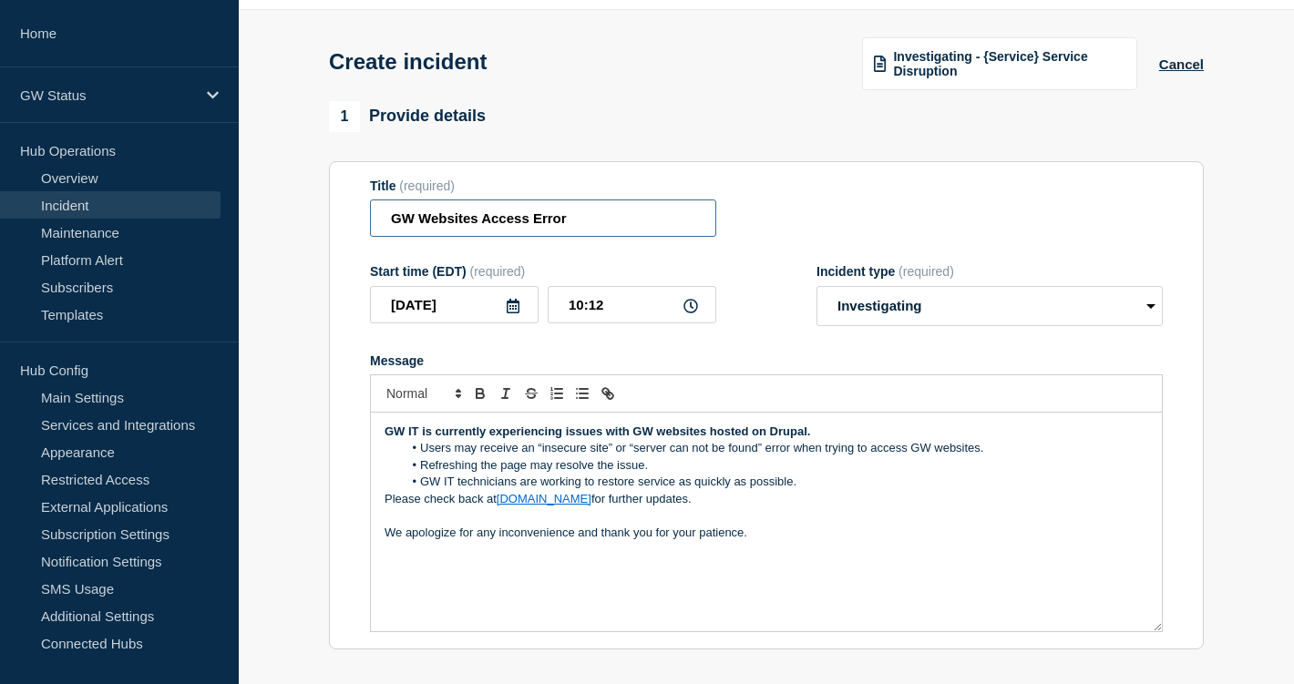
scroll to position [56, 0]
type input "GW Websites Access Error"
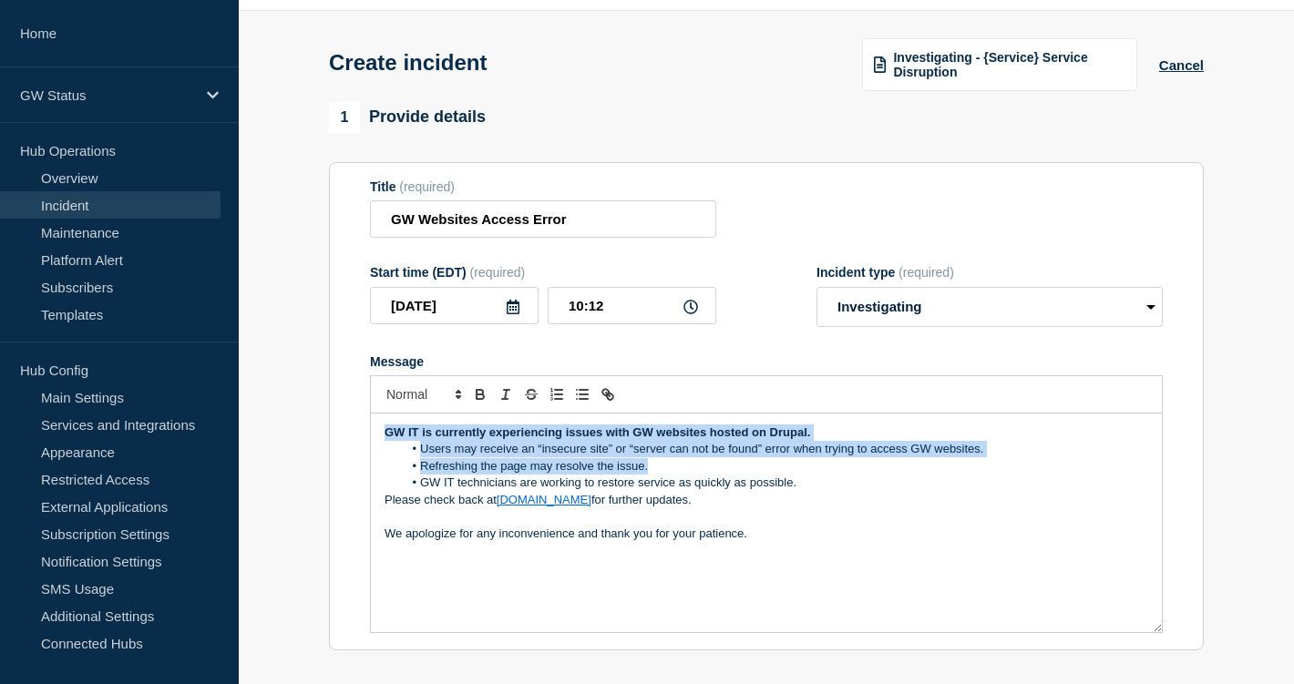
drag, startPoint x: 667, startPoint y: 484, endPoint x: 361, endPoint y: 438, distance: 309.5
click at [361, 438] on section "Title (required) GW Websites Access Error Start time (EDT) (required) 2025-09-1…" at bounding box center [766, 406] width 875 height 489
copy div "GW IT is currently experiencing issues with GW websites hosted on Drupal. Users…"
click at [625, 475] on li "Refreshing the page may resolve the issue." at bounding box center [776, 466] width 746 height 16
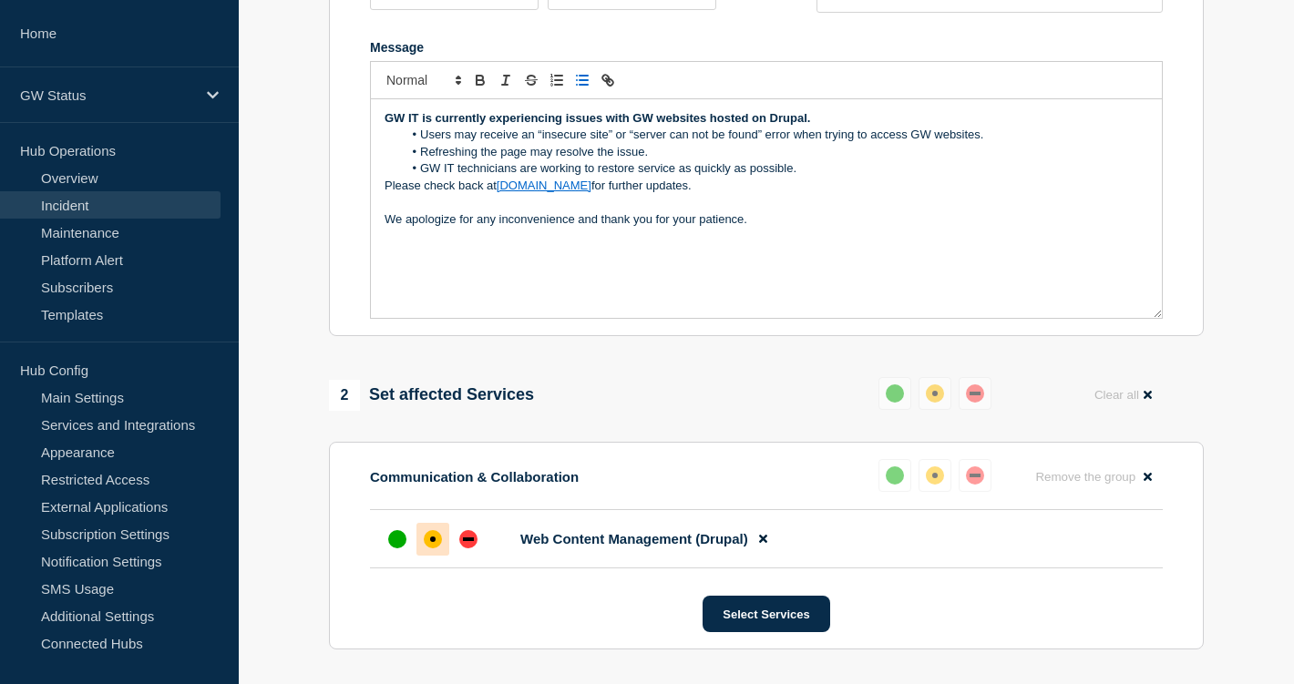
scroll to position [328, 0]
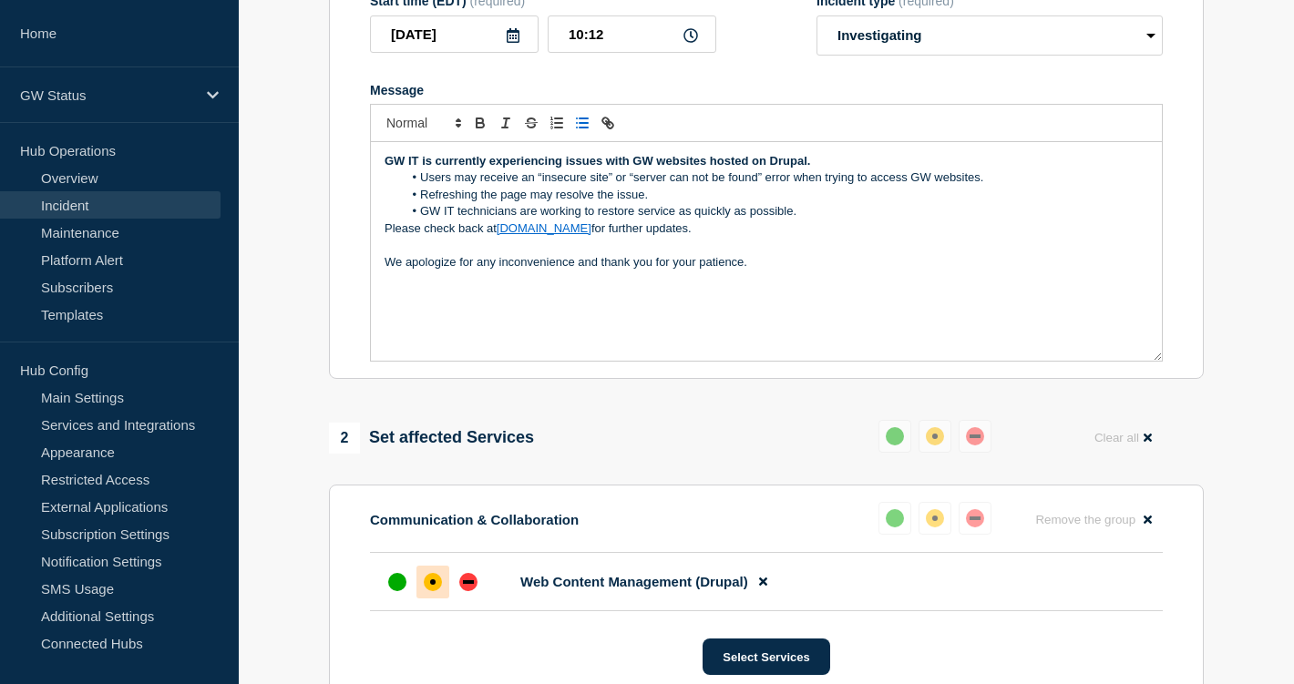
click at [580, 271] on p "We apologize for any inconvenience and thank you for your patience." at bounding box center [765, 262] width 763 height 16
click at [0, 0] on lt-strong "," at bounding box center [0, 0] width 0 height 0
click at [383, 245] on div "GW IT is currently experiencing issues with GW websites hosted on Drupal. Users…" at bounding box center [766, 251] width 791 height 219
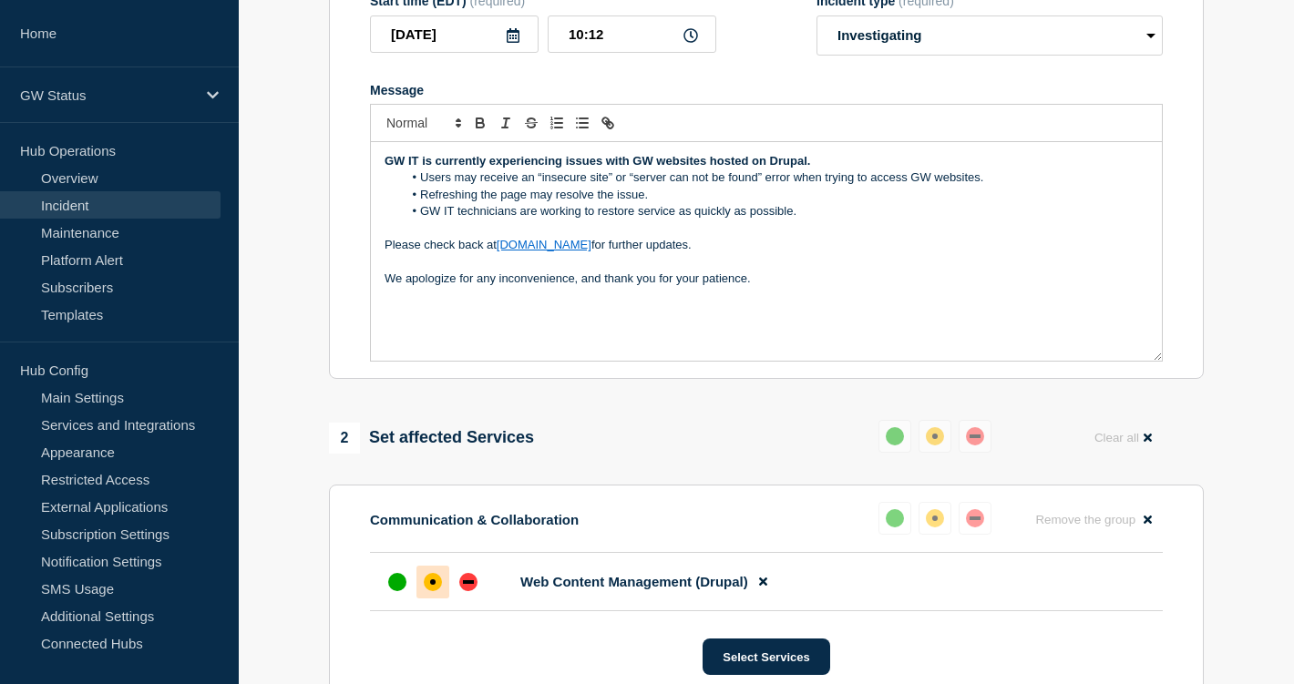
click at [382, 294] on div "GW IT is currently experiencing issues with GW websites hosted on Drupal. Users…" at bounding box center [766, 251] width 791 height 219
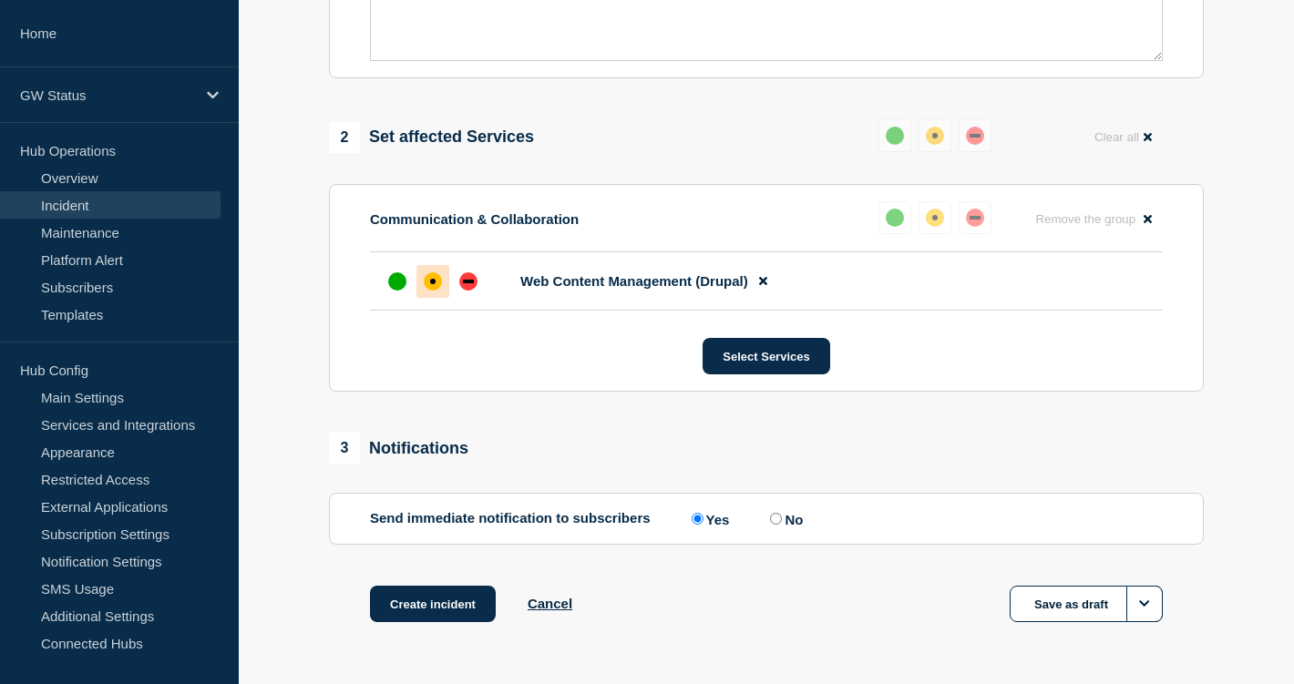
scroll to position [714, 0]
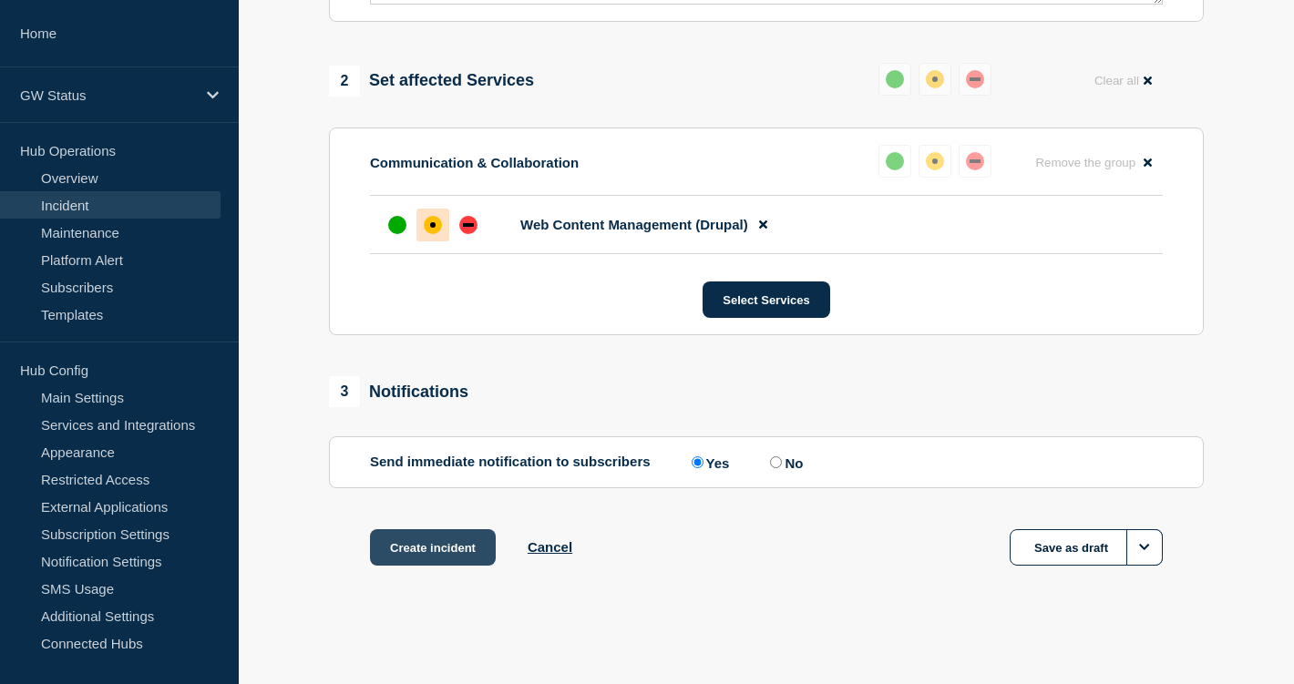
click at [422, 545] on button "Create incident" at bounding box center [433, 547] width 126 height 36
